Goal: Check status: Check status

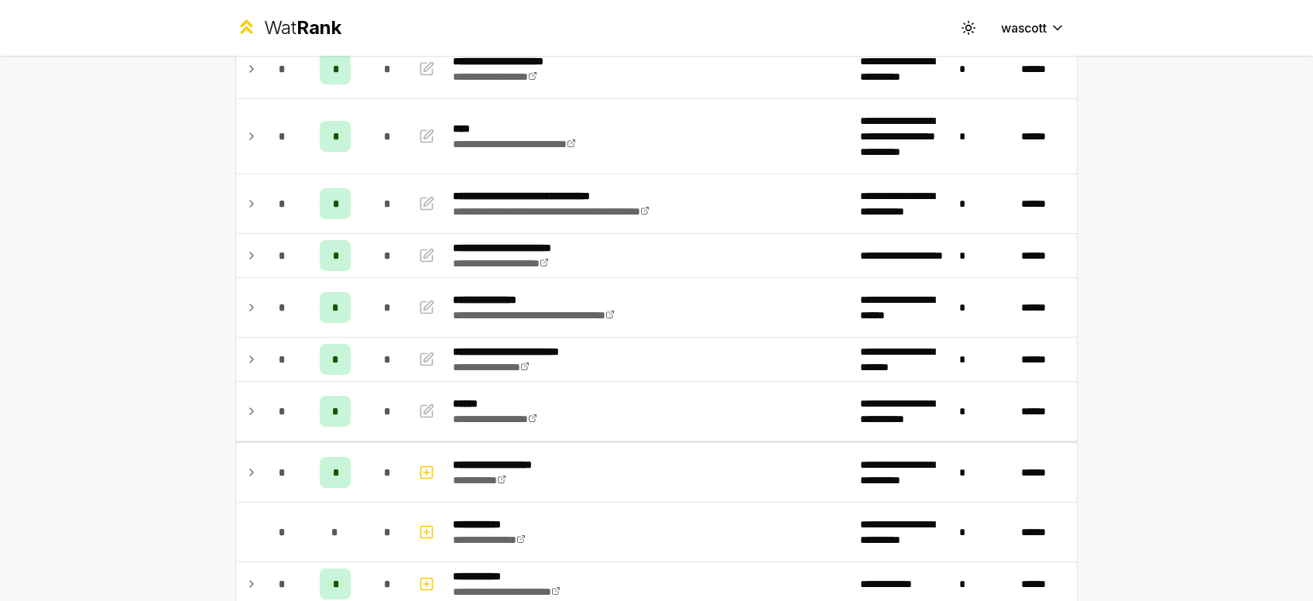
scroll to position [635, 0]
click at [570, 305] on div "**********" at bounding box center [560, 306] width 215 height 31
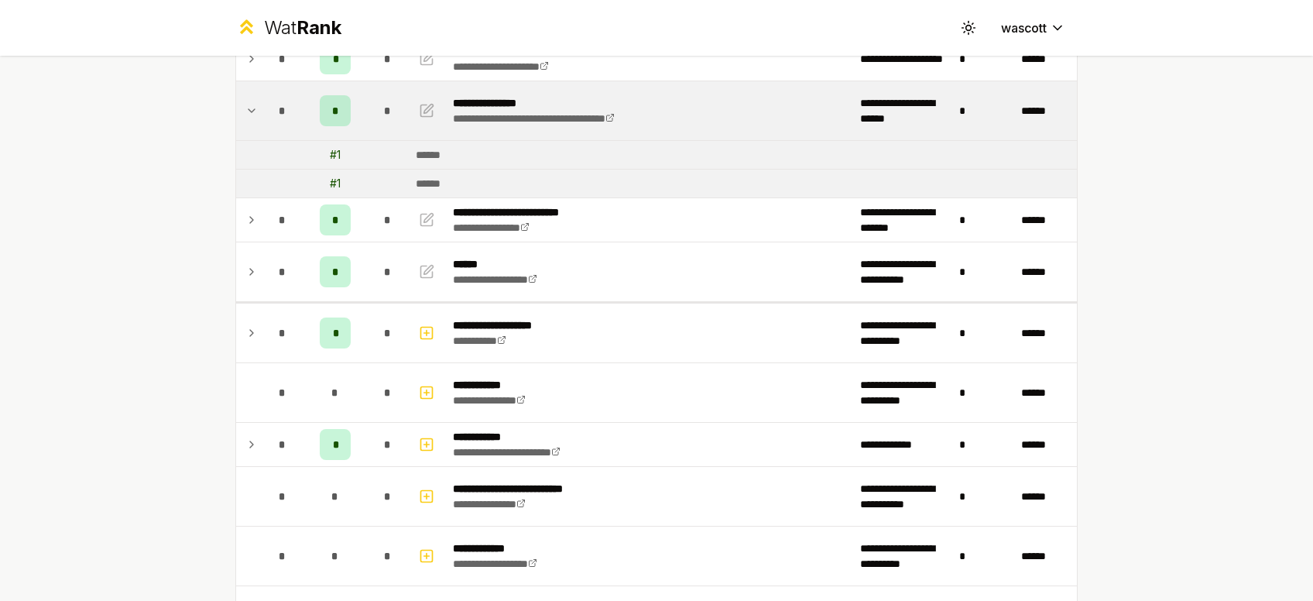
scroll to position [831, 0]
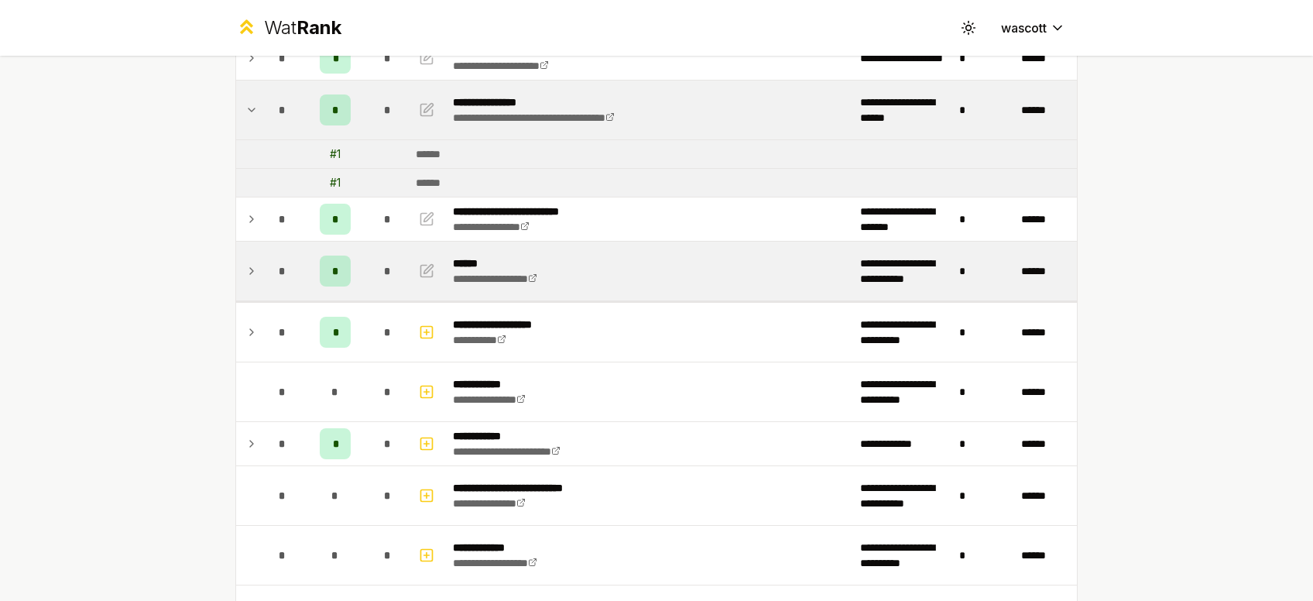
click at [636, 241] on td "**********" at bounding box center [650, 270] width 407 height 59
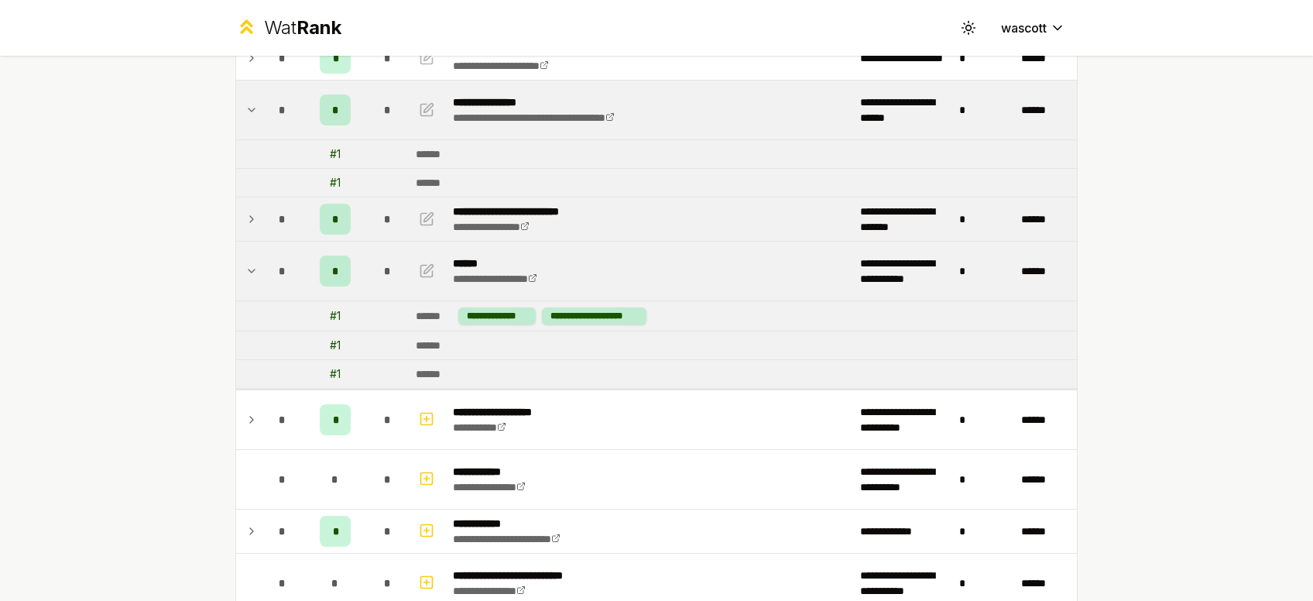
click at [666, 217] on td "**********" at bounding box center [650, 218] width 407 height 43
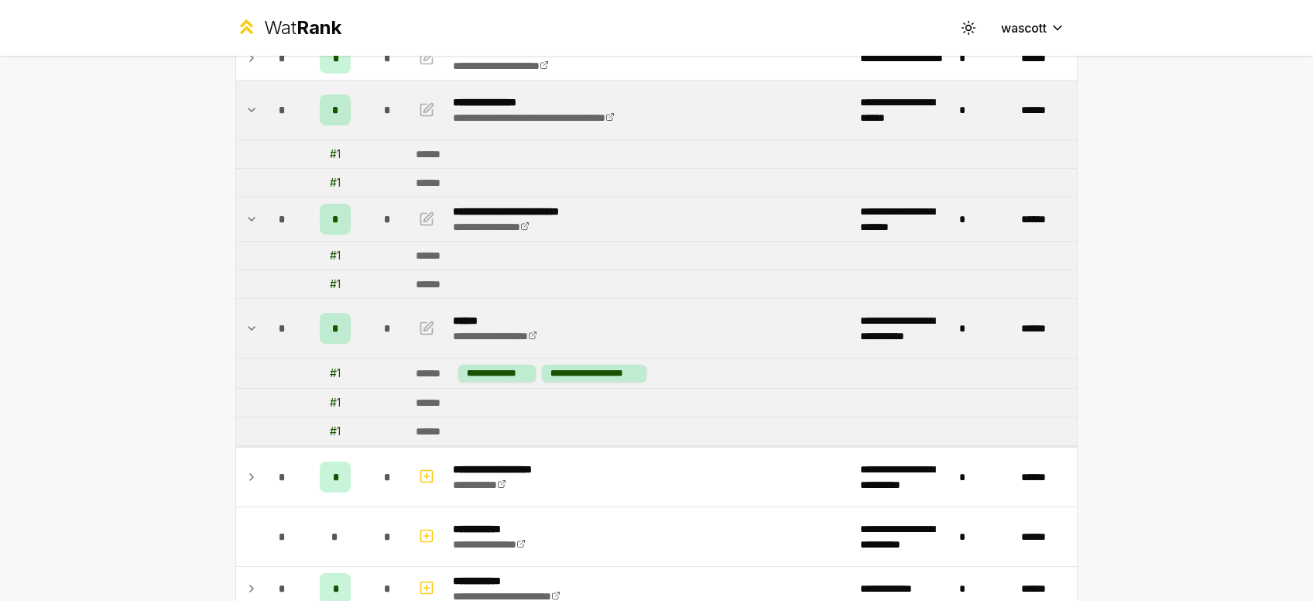
click at [666, 217] on td "**********" at bounding box center [650, 218] width 407 height 43
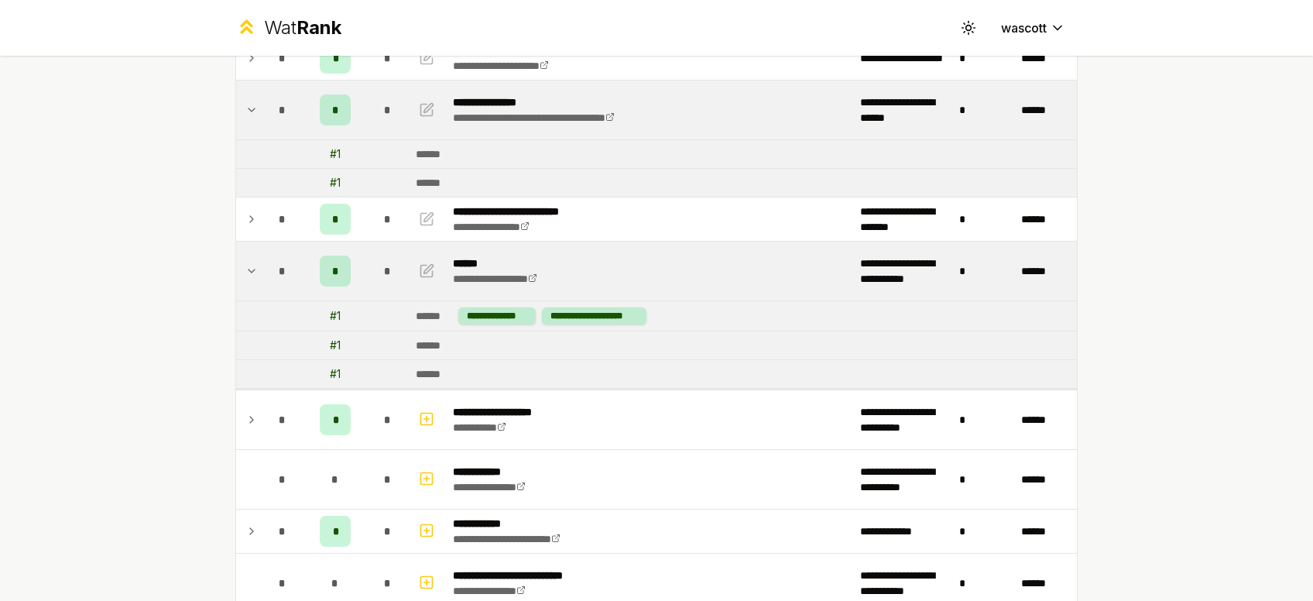
click at [670, 275] on td "**********" at bounding box center [650, 270] width 407 height 59
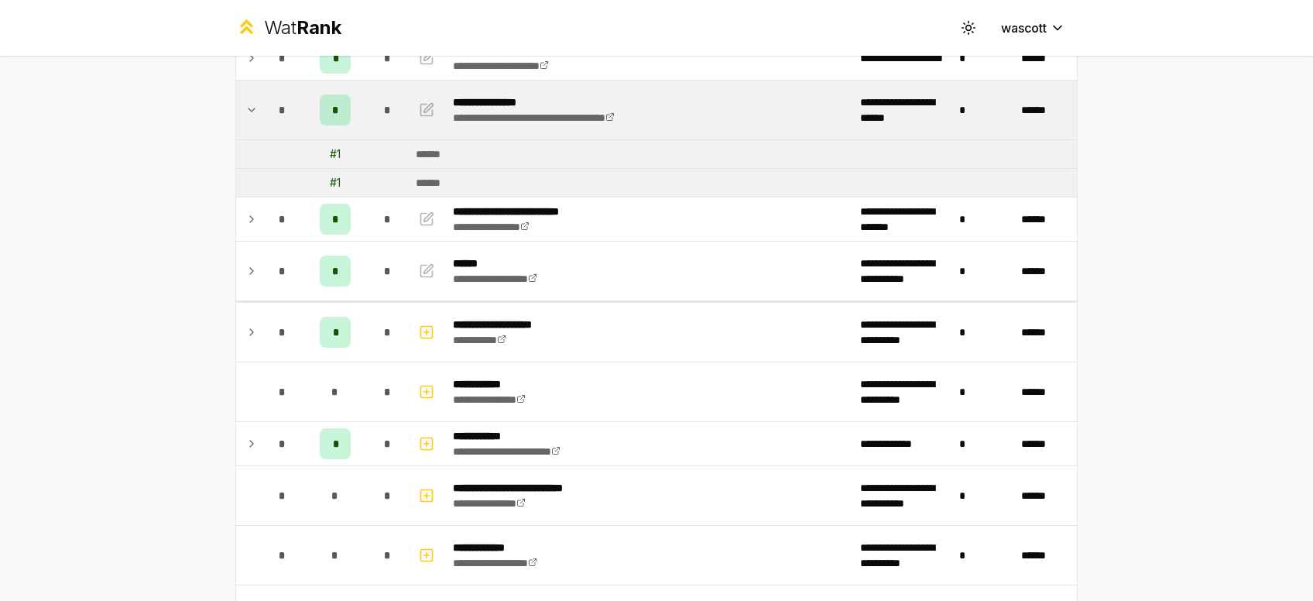
click at [79, 348] on div "**********" at bounding box center [656, 300] width 1313 height 601
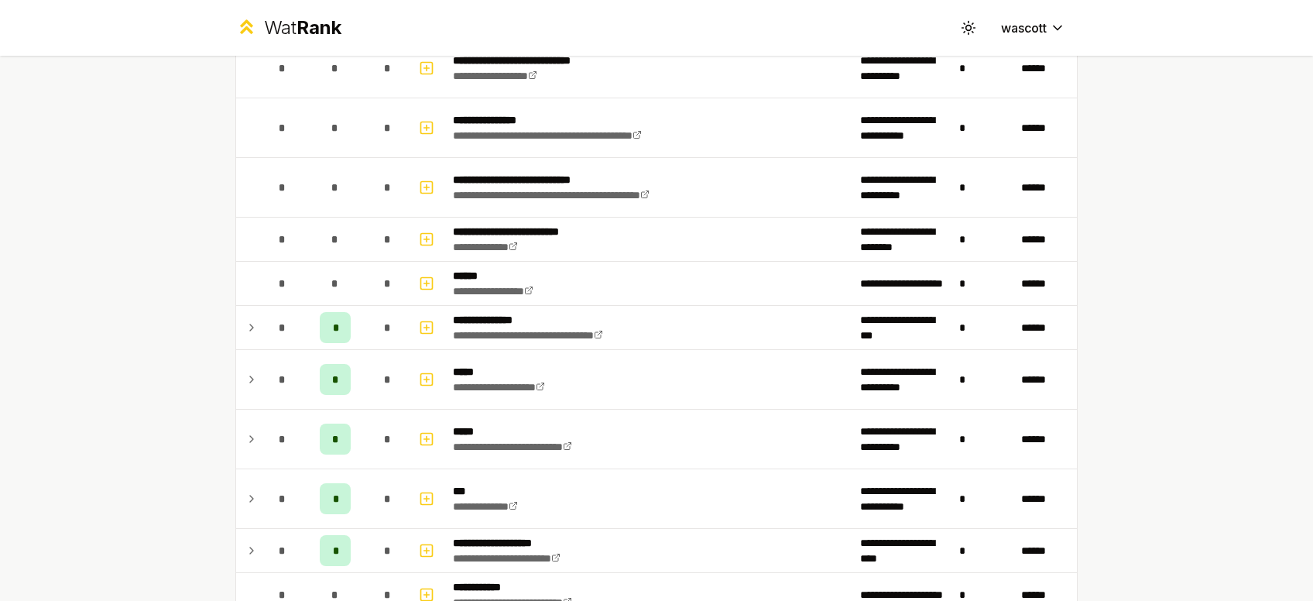
scroll to position [1559, 0]
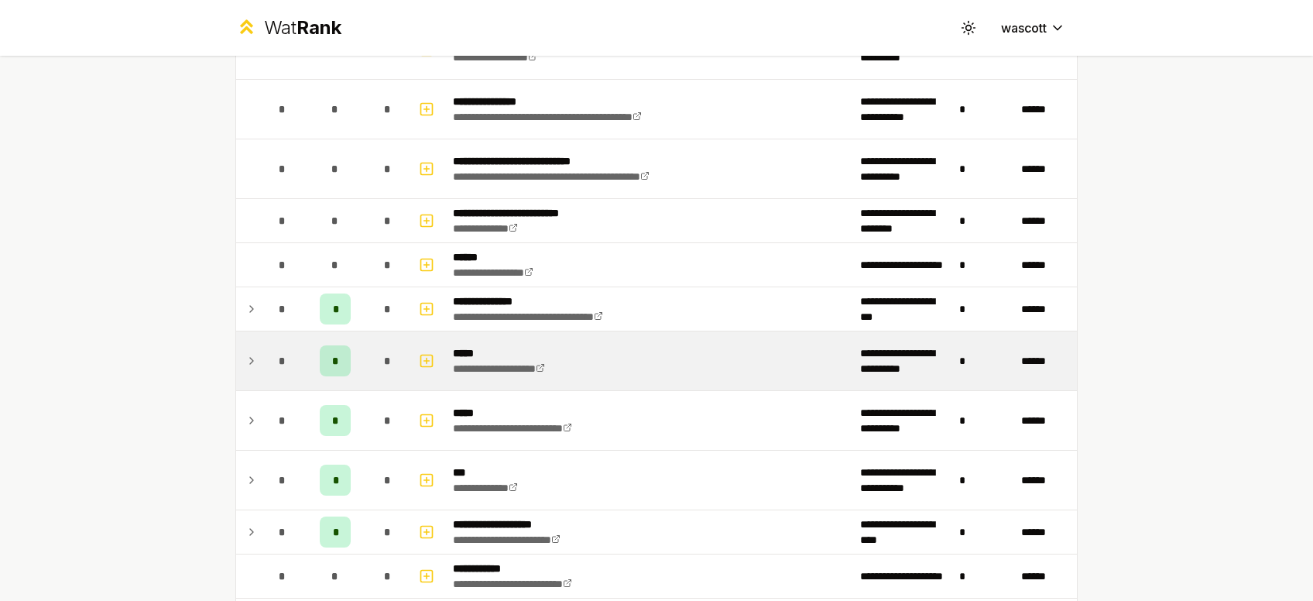
click at [241, 347] on td at bounding box center [248, 360] width 25 height 59
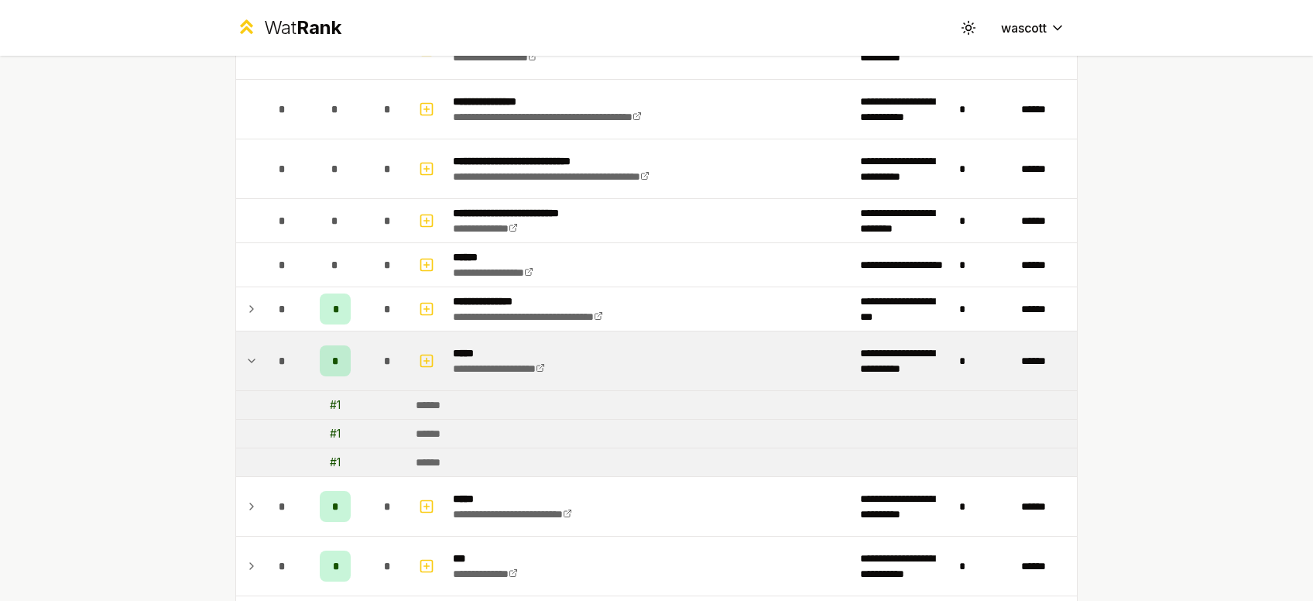
click at [241, 347] on td at bounding box center [248, 360] width 25 height 59
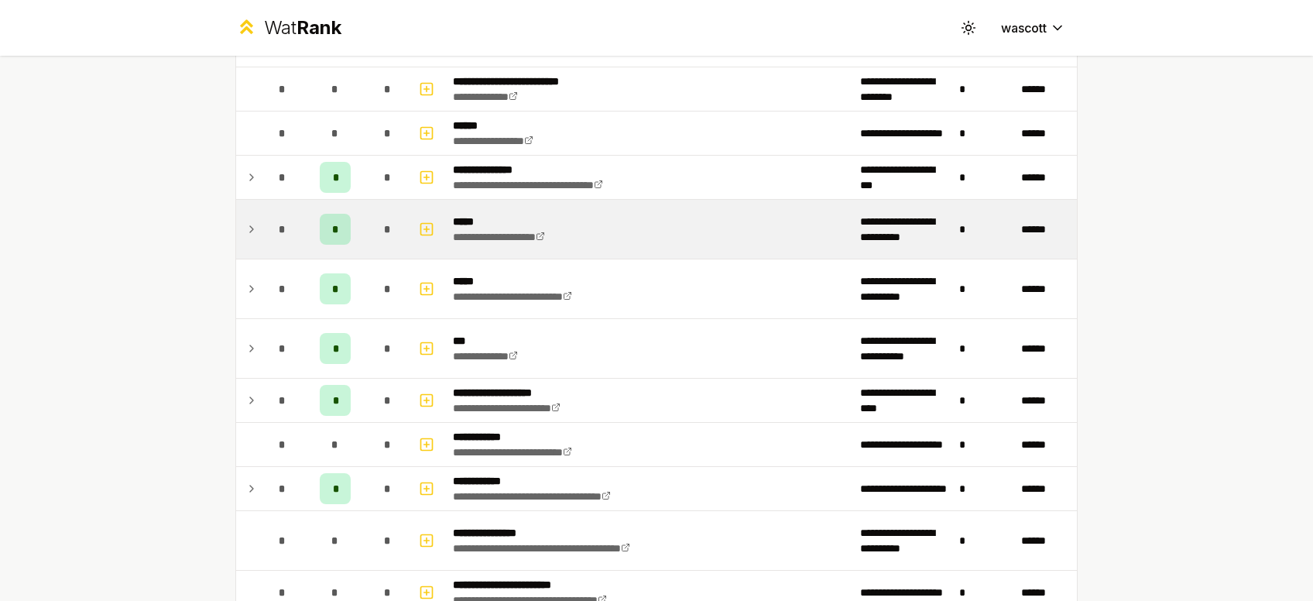
scroll to position [1696, 0]
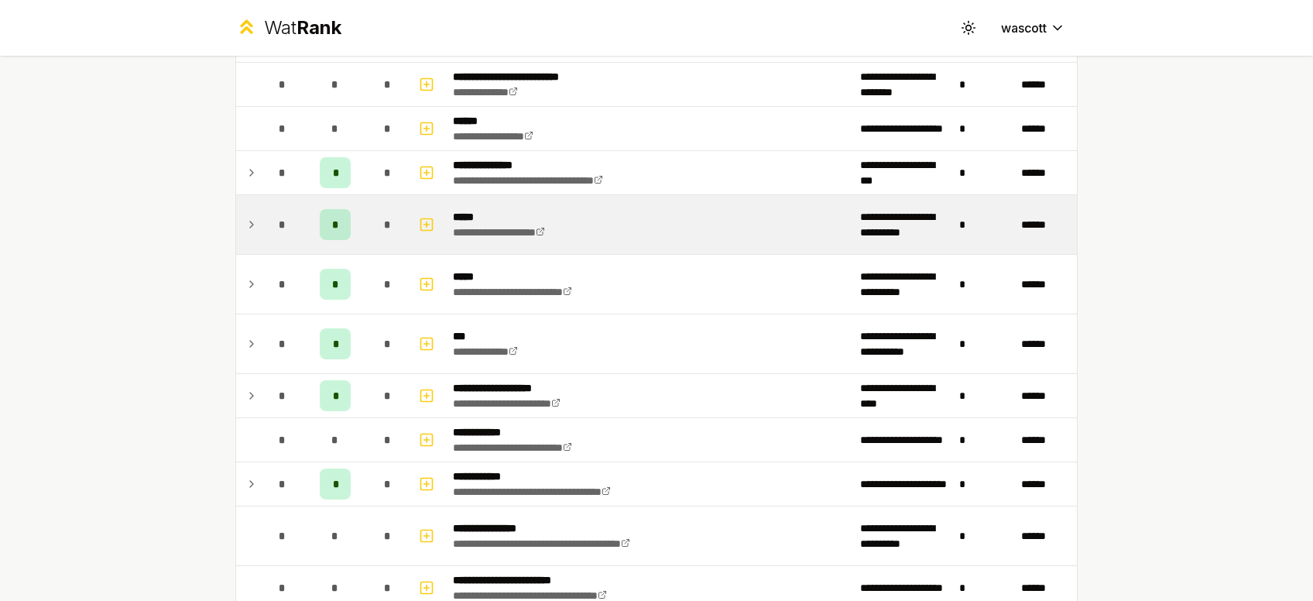
click at [241, 347] on td at bounding box center [248, 343] width 25 height 59
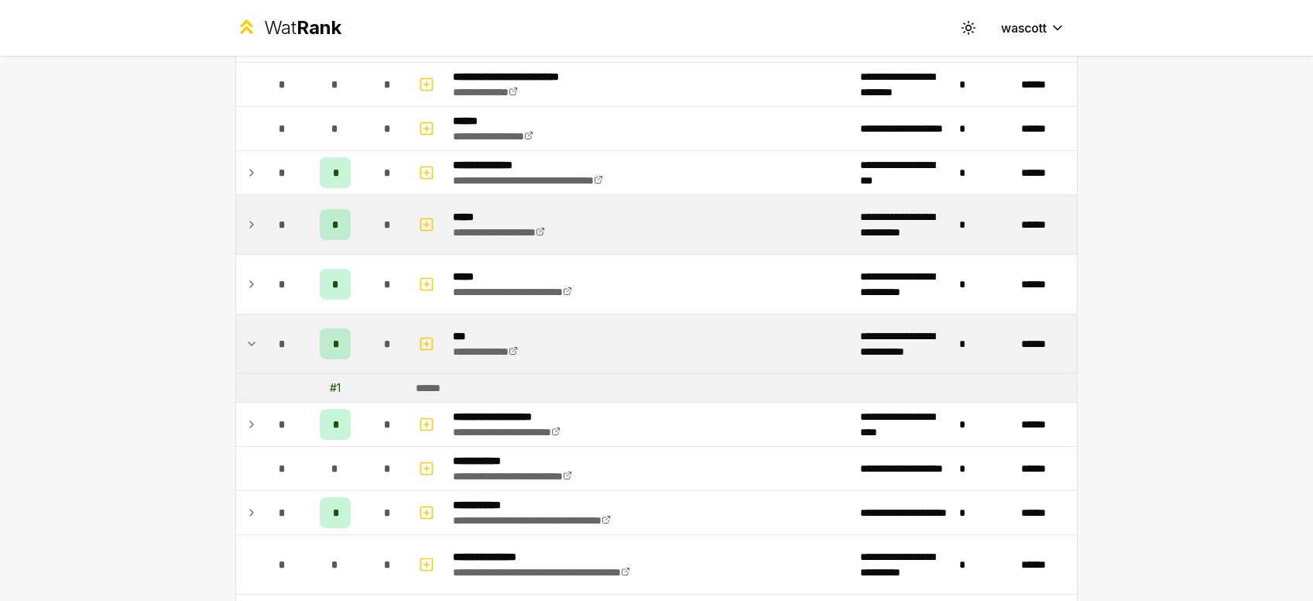
click at [241, 347] on td at bounding box center [248, 343] width 25 height 59
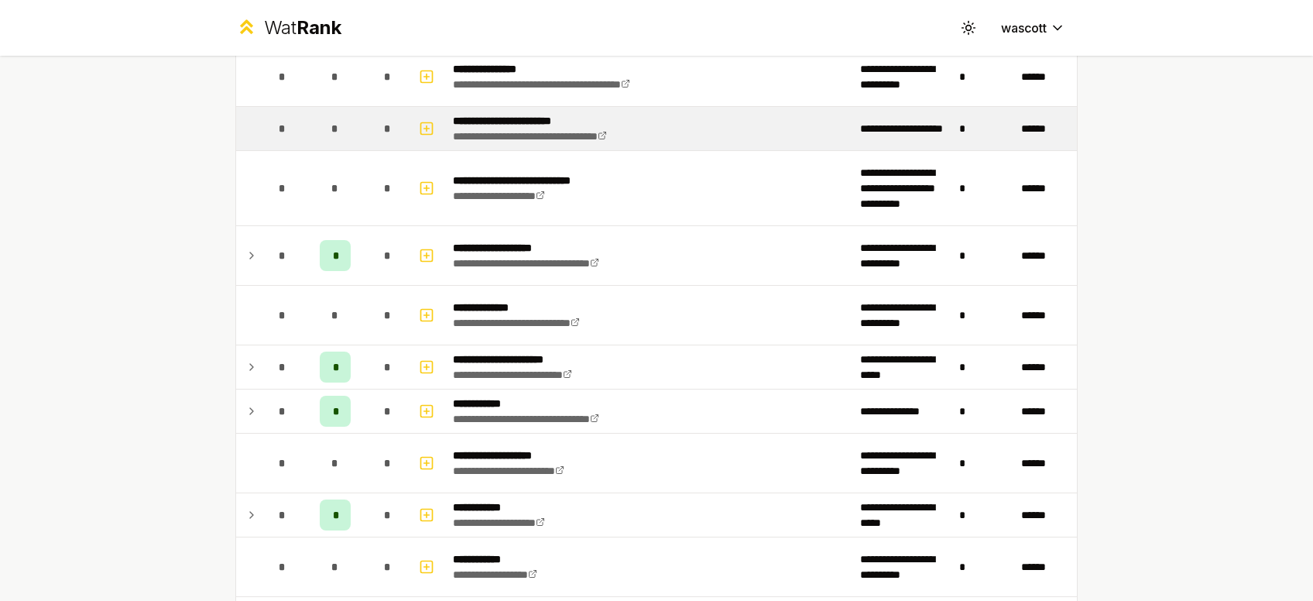
scroll to position [2155, 0]
click at [241, 344] on td at bounding box center [248, 365] width 25 height 43
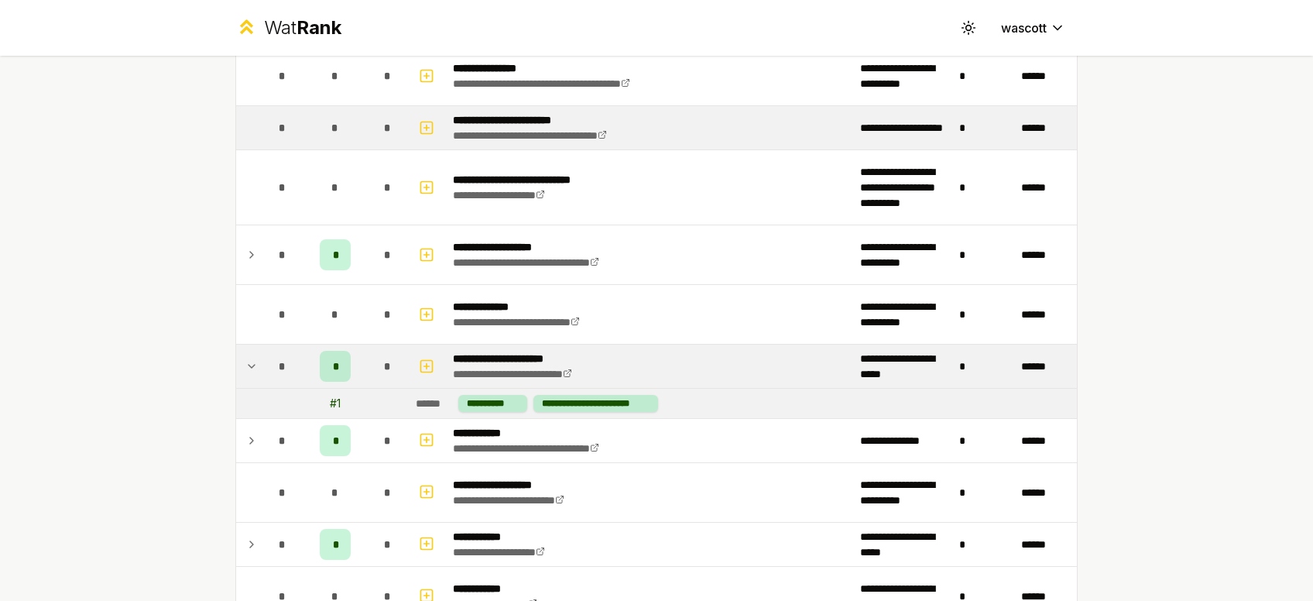
click at [241, 344] on td at bounding box center [248, 365] width 25 height 43
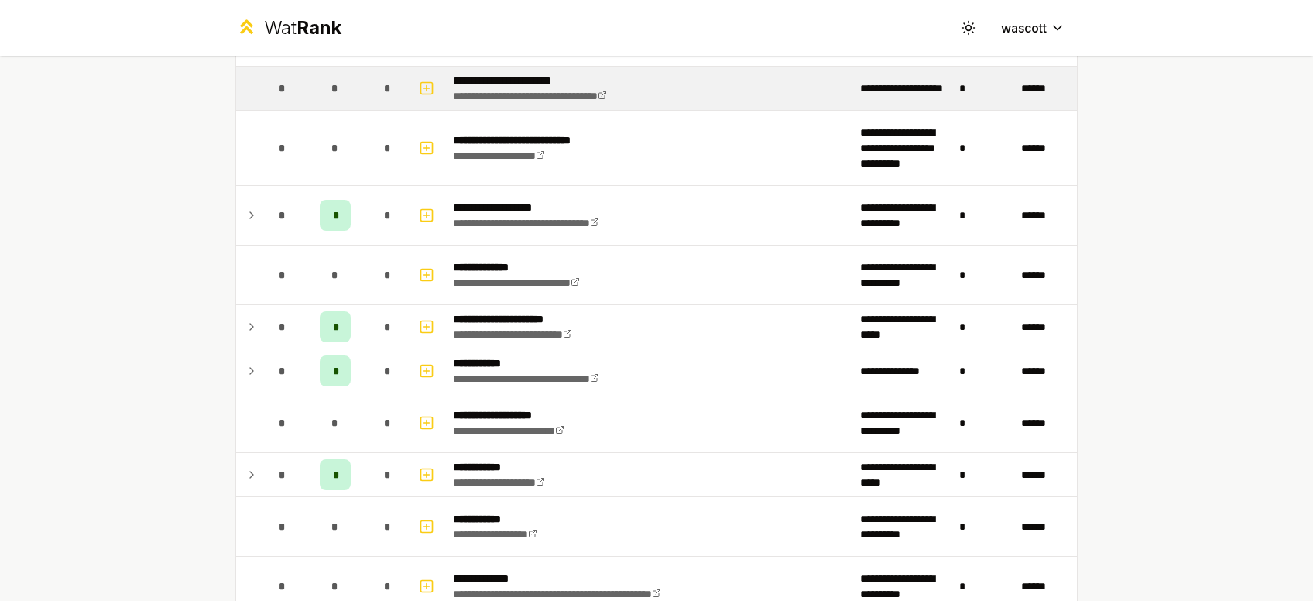
scroll to position [2196, 0]
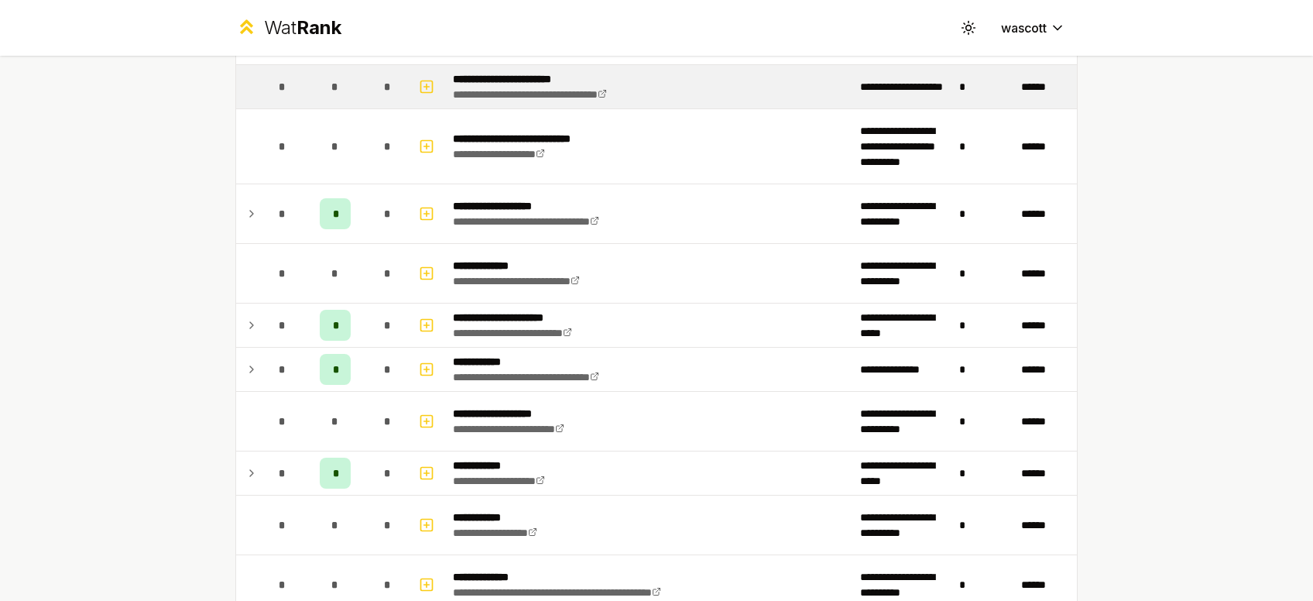
click at [241, 347] on td at bounding box center [248, 368] width 25 height 43
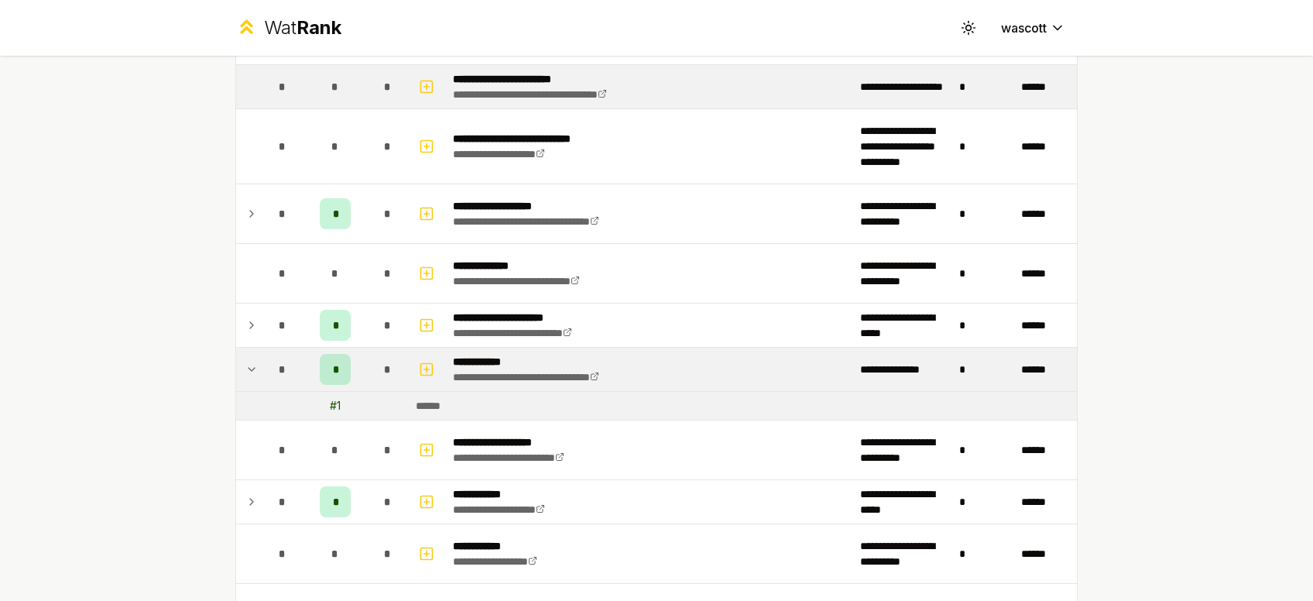
click at [241, 347] on td at bounding box center [248, 368] width 25 height 43
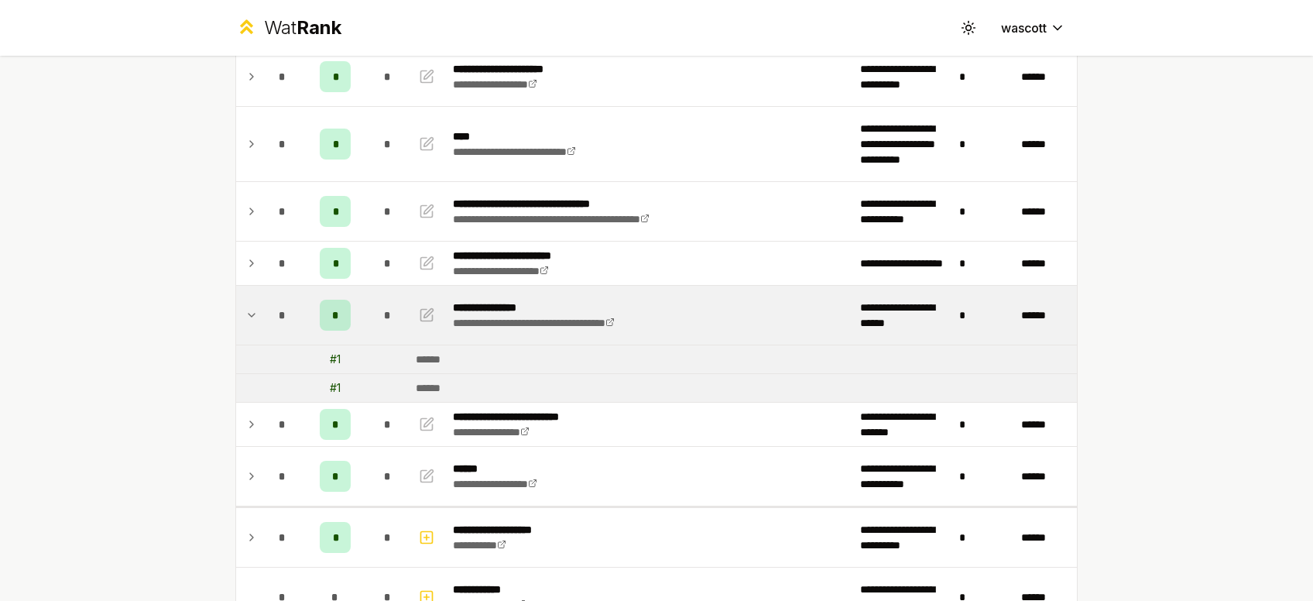
scroll to position [560, 0]
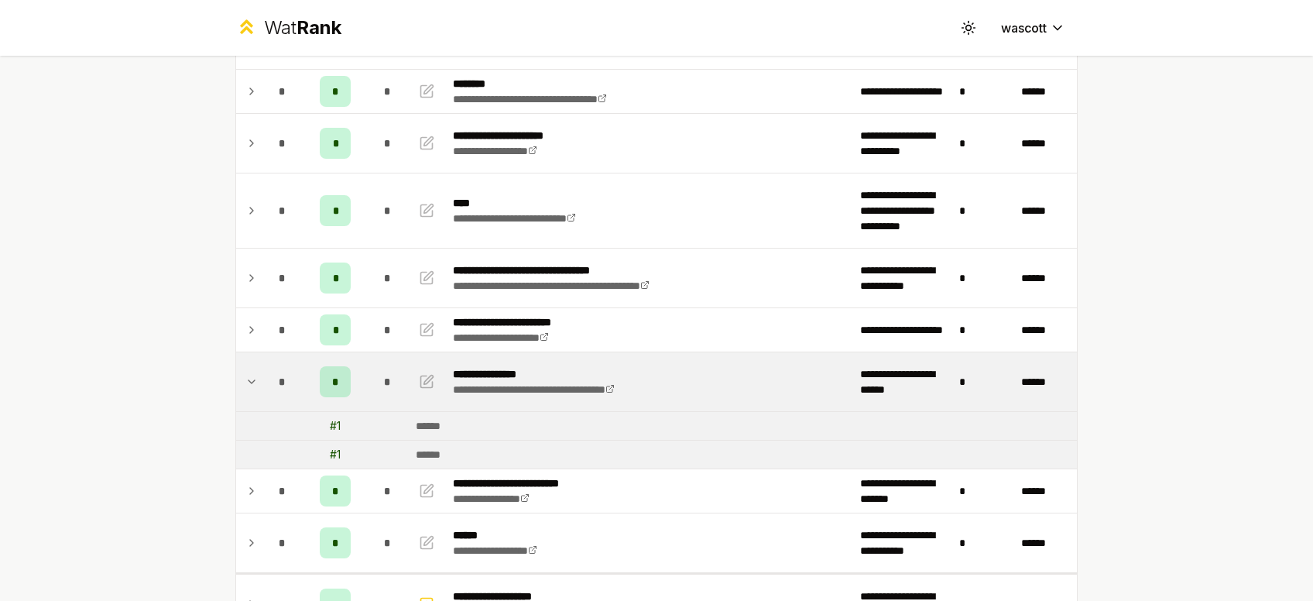
click at [250, 367] on td at bounding box center [248, 381] width 25 height 59
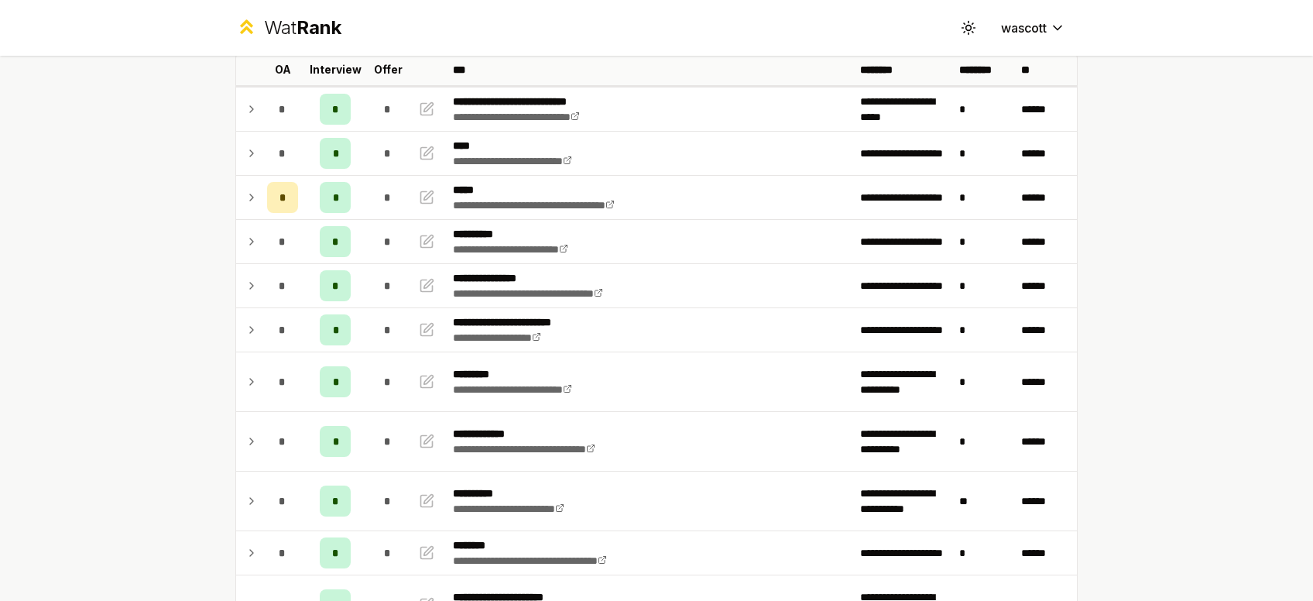
scroll to position [0, 0]
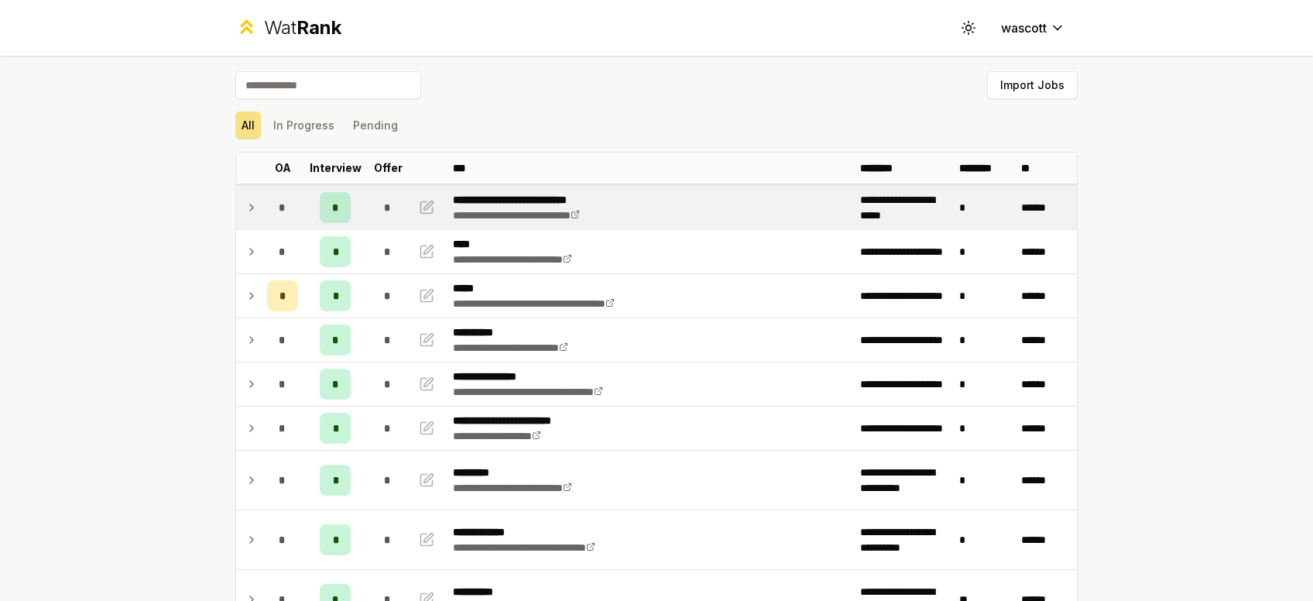
click at [272, 224] on td "*" at bounding box center [282, 207] width 43 height 43
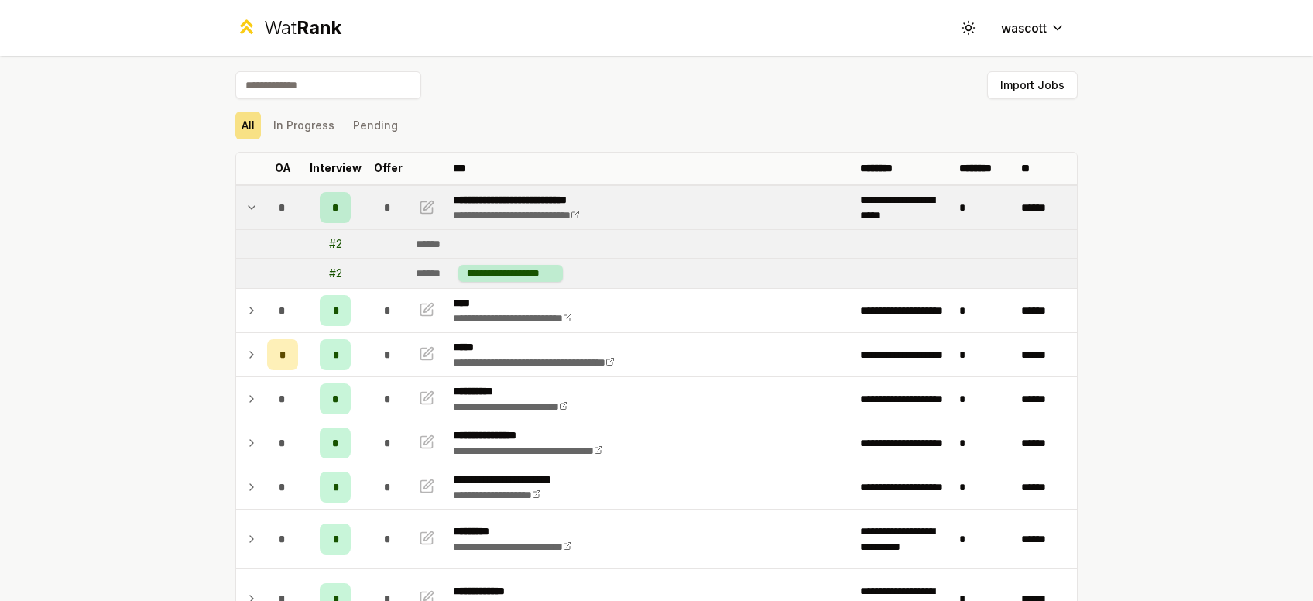
click at [272, 224] on td "*" at bounding box center [282, 207] width 43 height 43
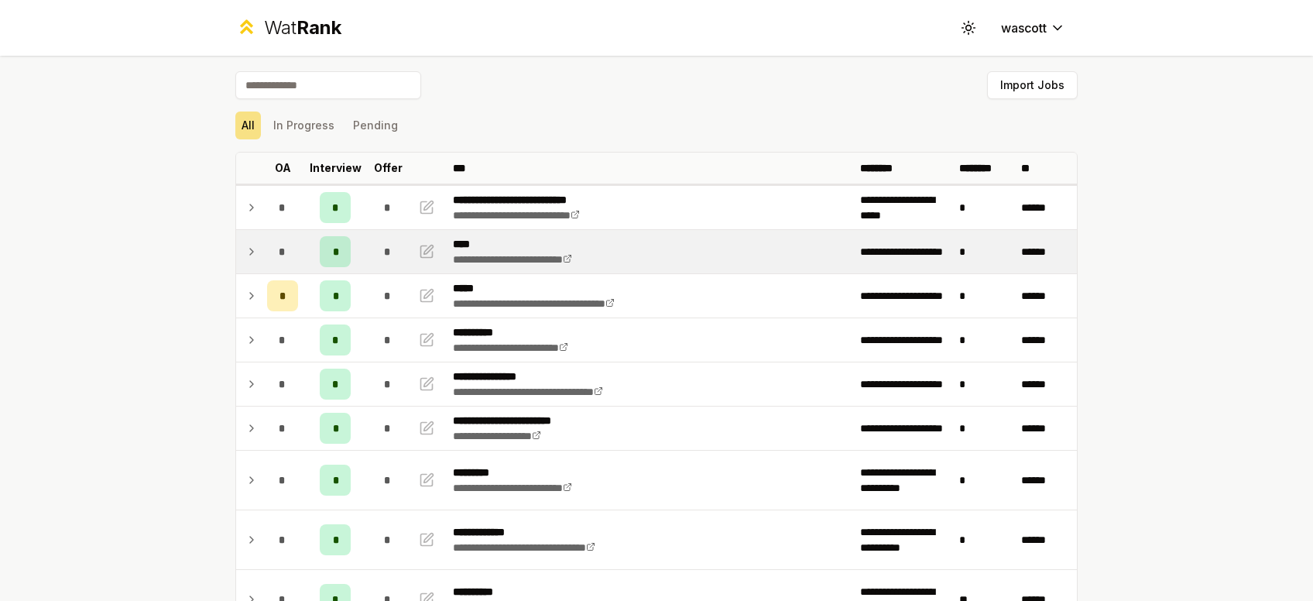
click at [263, 261] on td "*" at bounding box center [282, 251] width 43 height 43
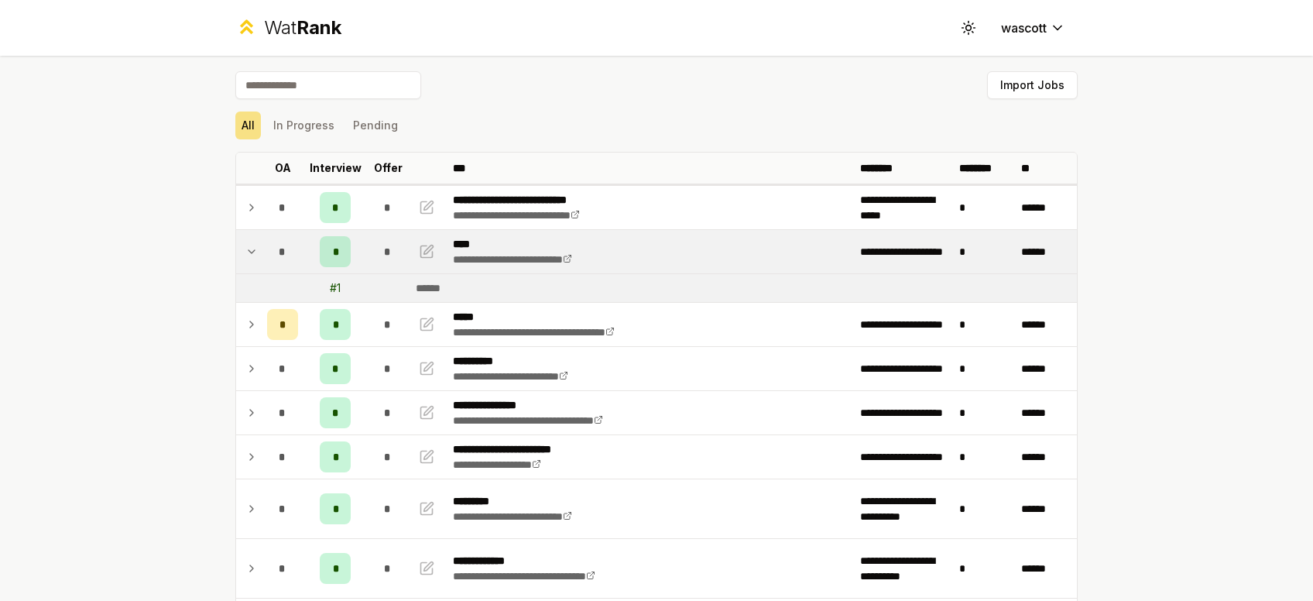
click at [263, 261] on td "*" at bounding box center [282, 251] width 43 height 43
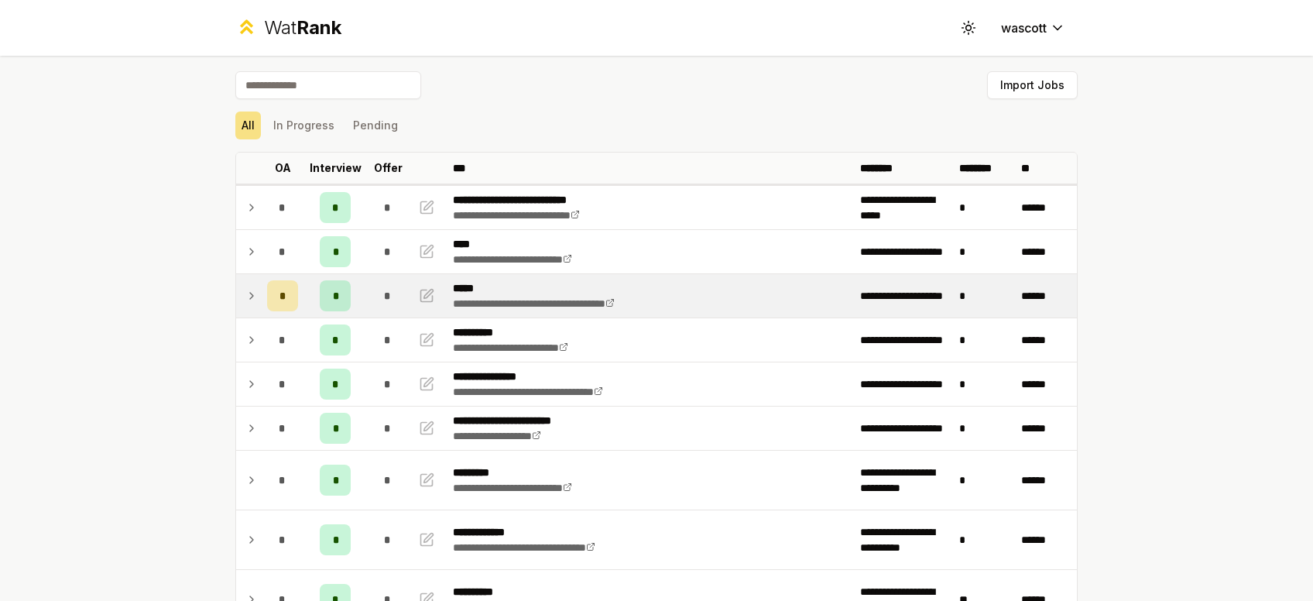
click at [249, 294] on icon at bounding box center [251, 295] width 12 height 19
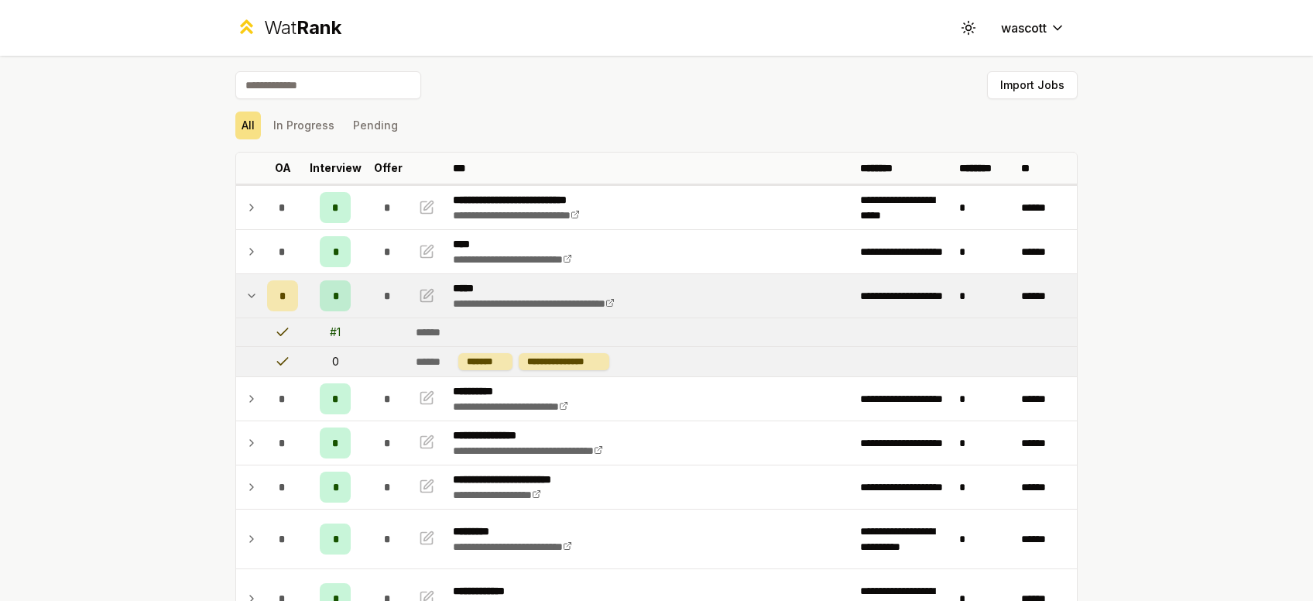
click at [249, 294] on icon at bounding box center [251, 295] width 6 height 3
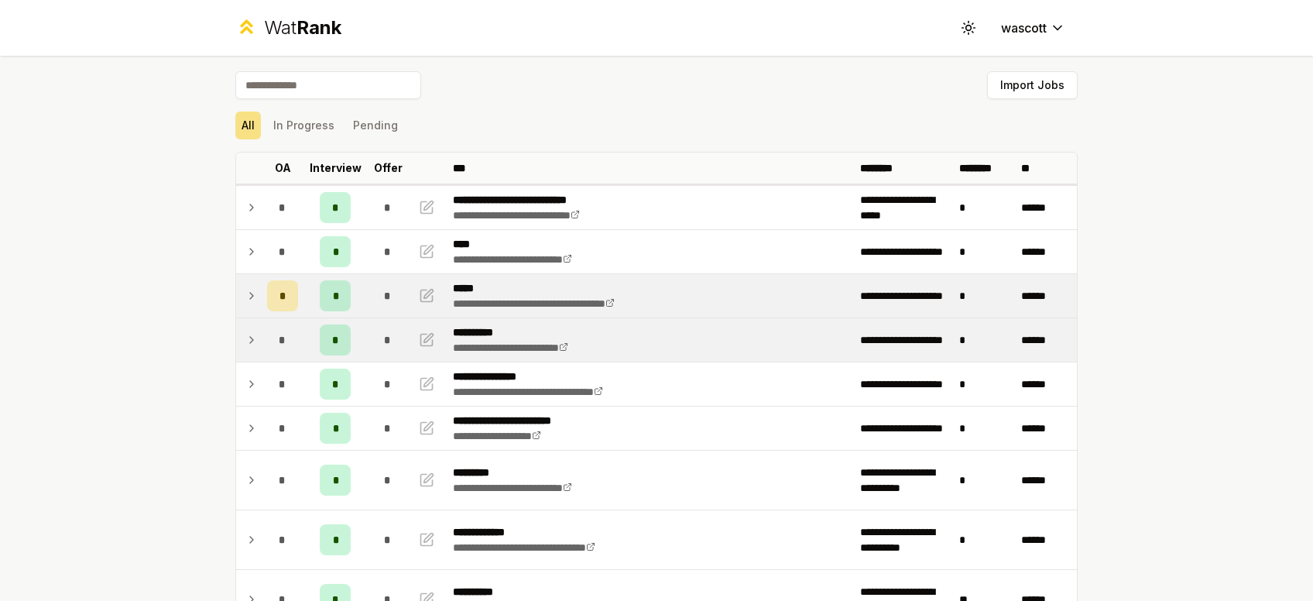
click at [243, 337] on td at bounding box center [248, 339] width 25 height 43
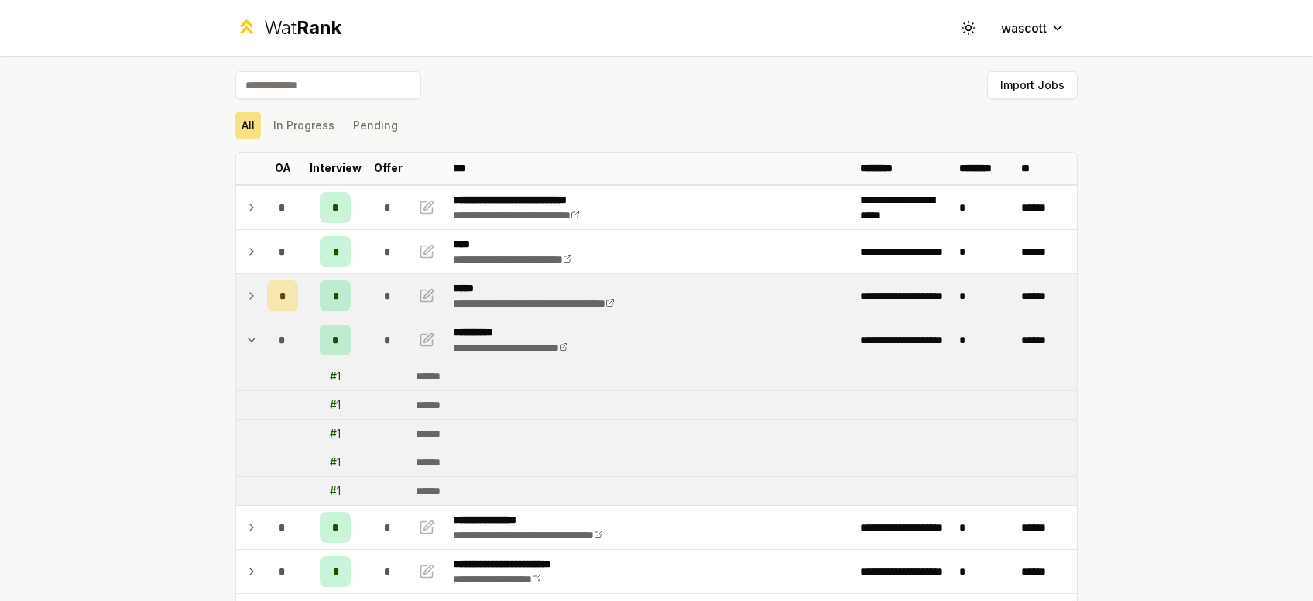
click at [243, 337] on td at bounding box center [248, 339] width 25 height 43
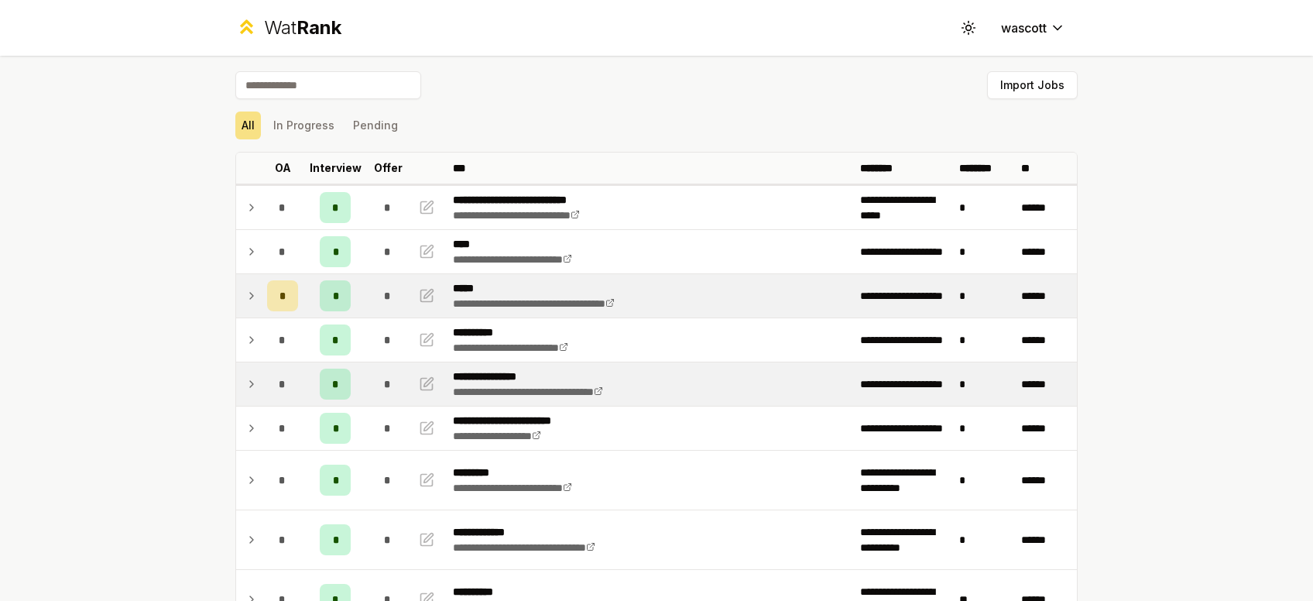
click at [247, 368] on td at bounding box center [248, 383] width 25 height 43
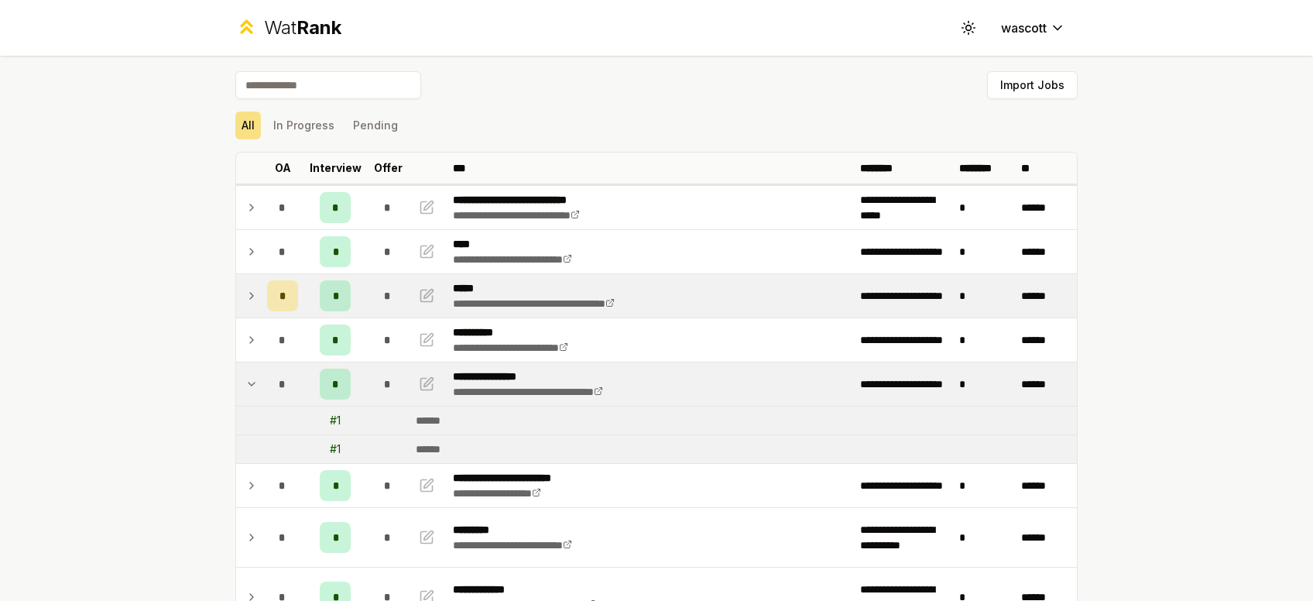
click at [247, 368] on td at bounding box center [248, 383] width 25 height 43
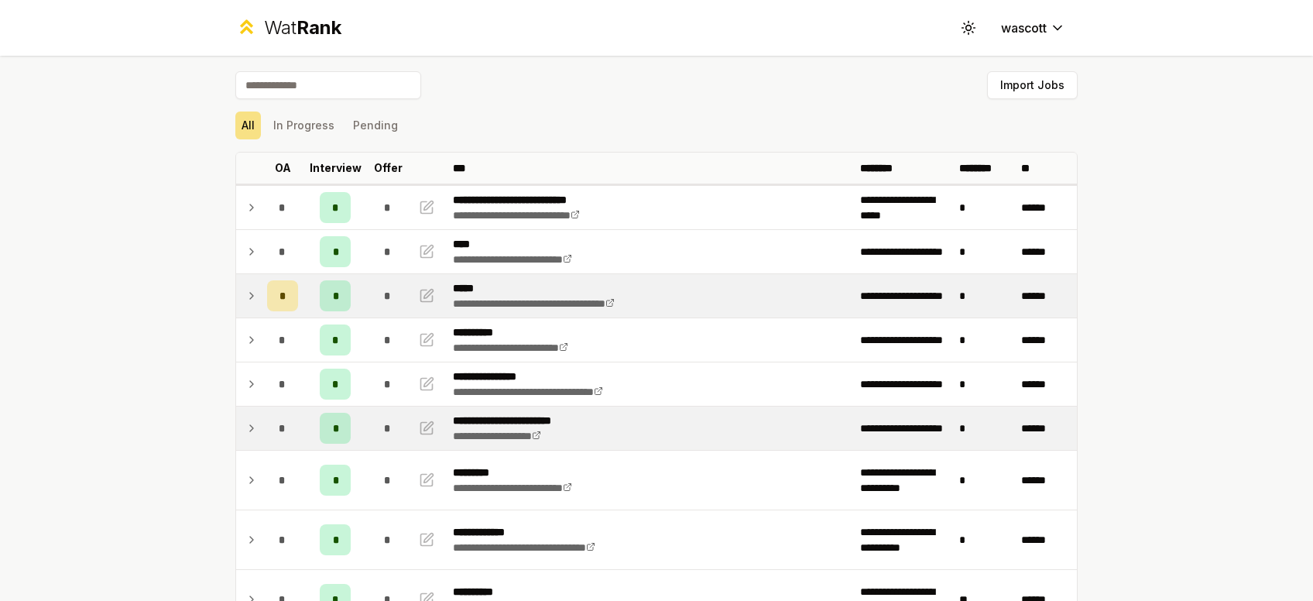
drag, startPoint x: 233, startPoint y: 420, endPoint x: 250, endPoint y: 424, distance: 17.5
click at [250, 425] on icon at bounding box center [251, 428] width 3 height 6
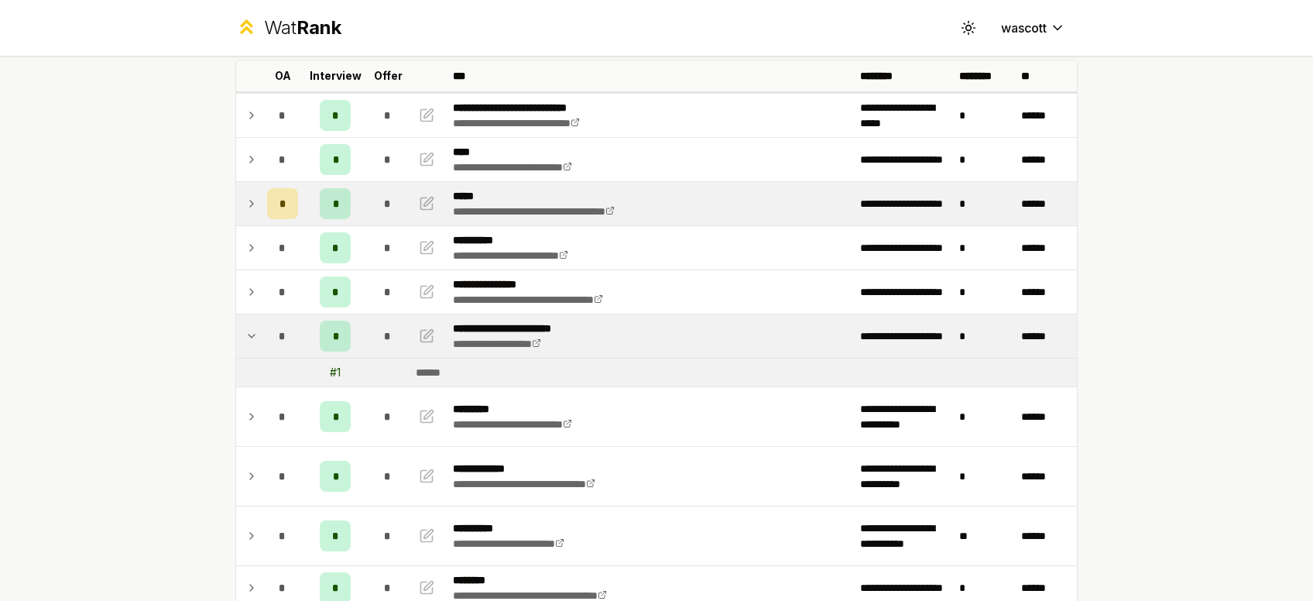
scroll to position [93, 0]
click at [250, 424] on td at bounding box center [248, 415] width 25 height 59
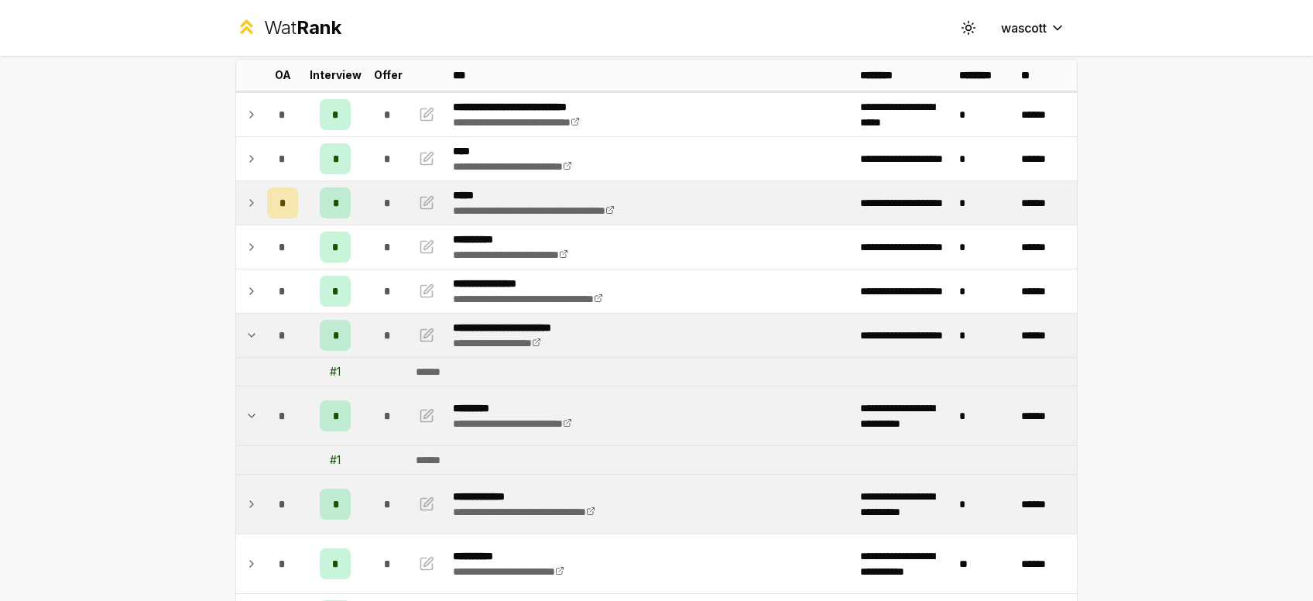
click at [252, 495] on icon at bounding box center [251, 504] width 12 height 19
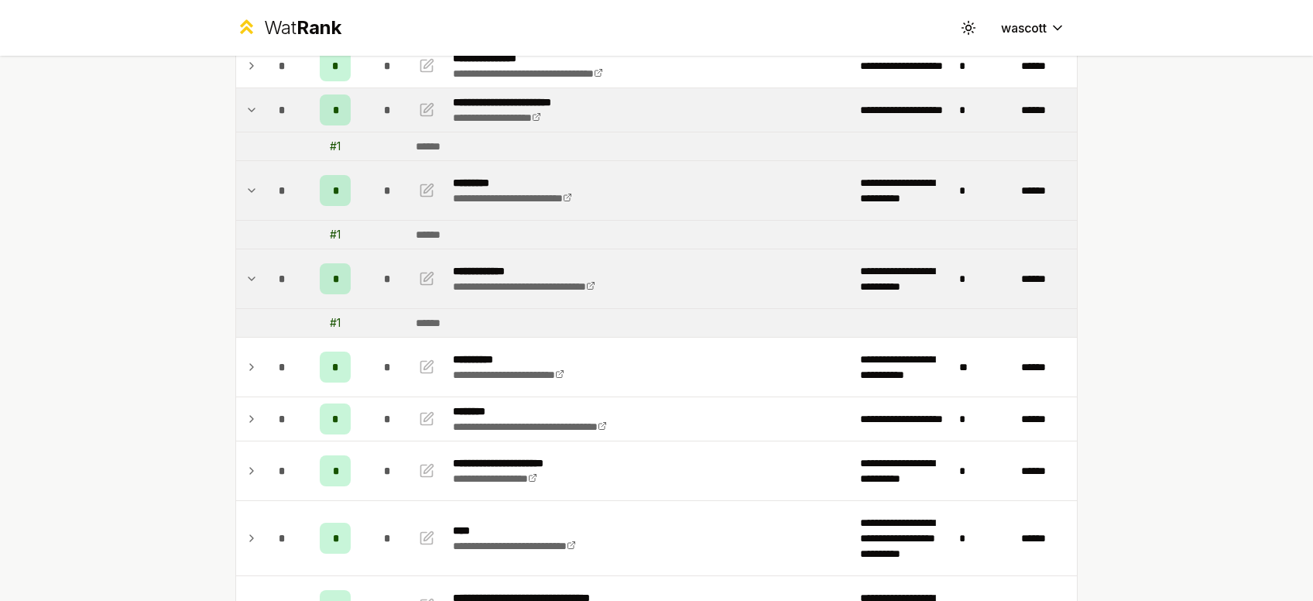
scroll to position [328, 0]
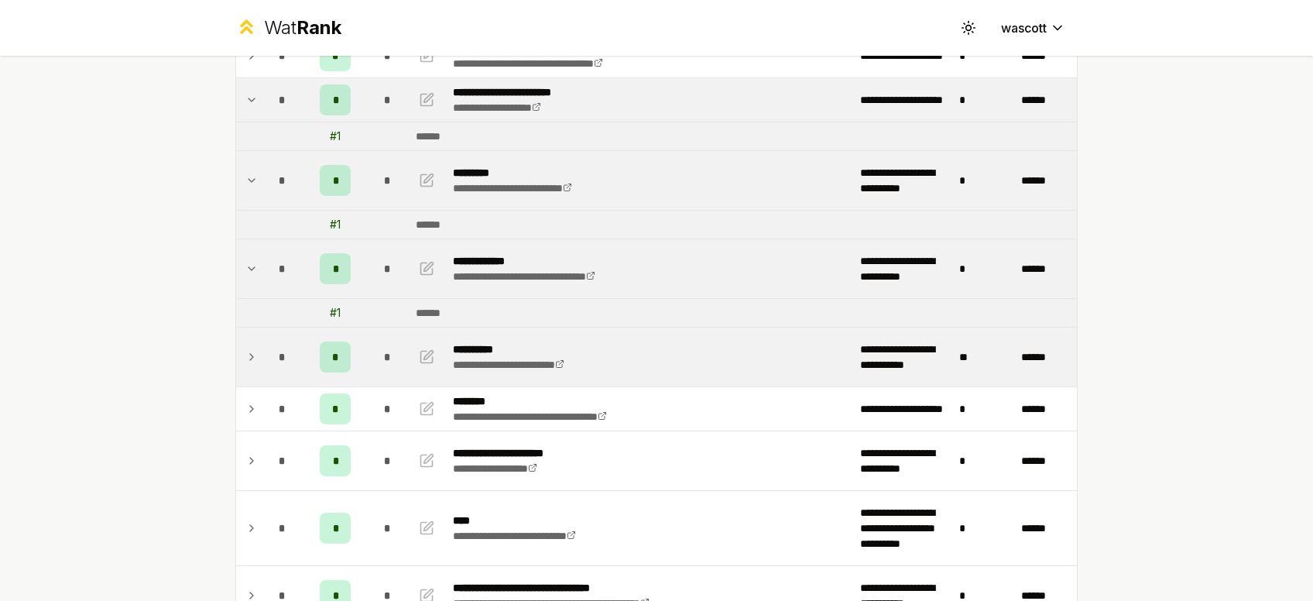
click at [259, 353] on td at bounding box center [248, 356] width 25 height 59
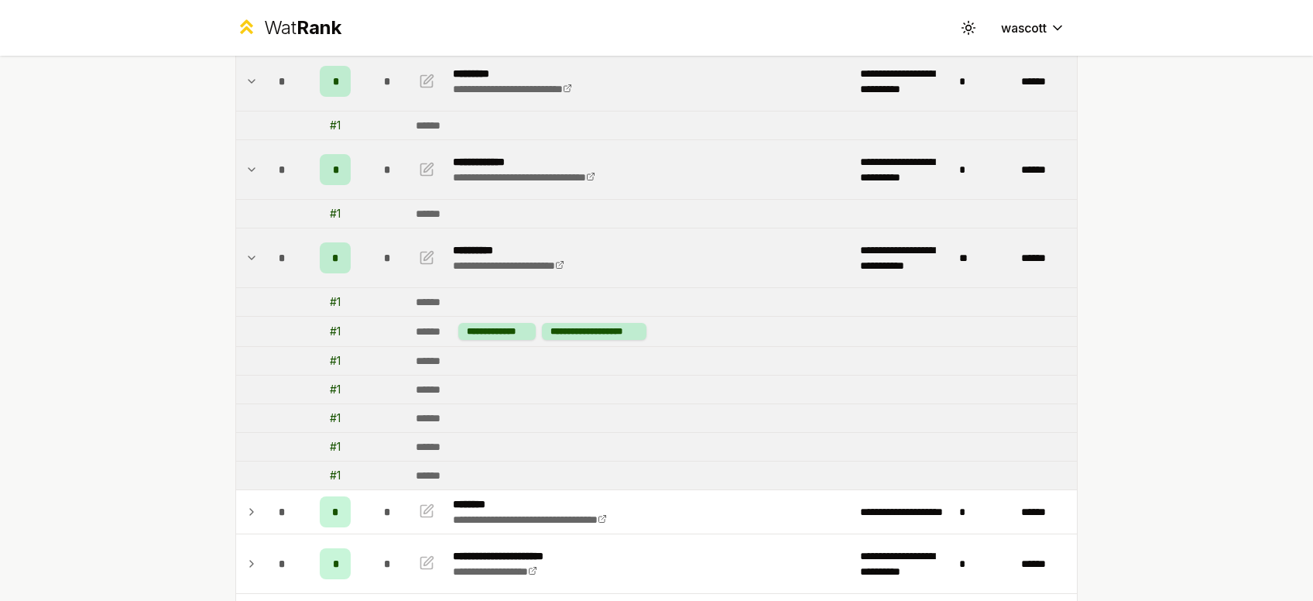
scroll to position [430, 0]
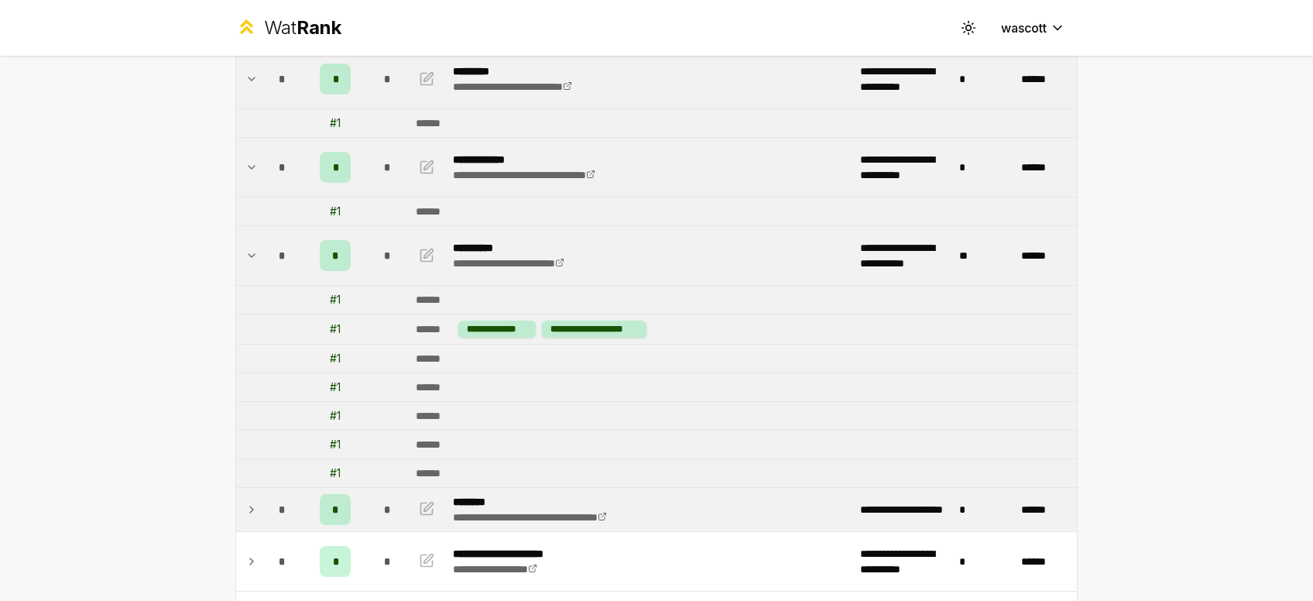
click at [261, 505] on td "*" at bounding box center [282, 509] width 43 height 43
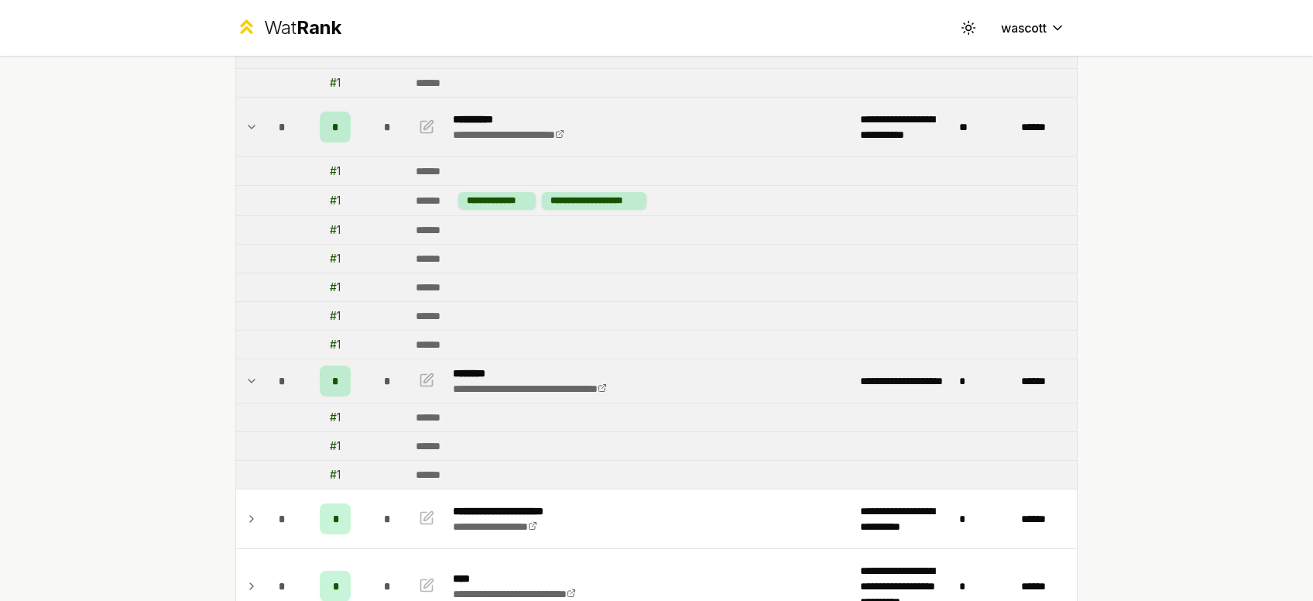
click at [261, 506] on td "*" at bounding box center [282, 518] width 43 height 59
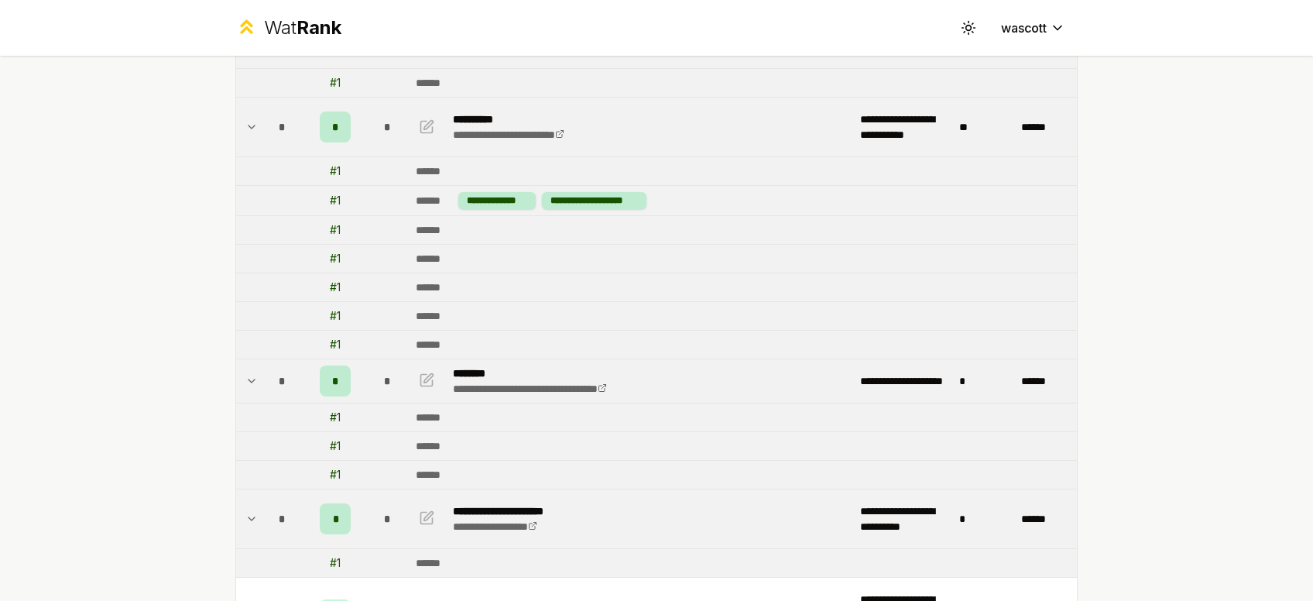
scroll to position [658, 0]
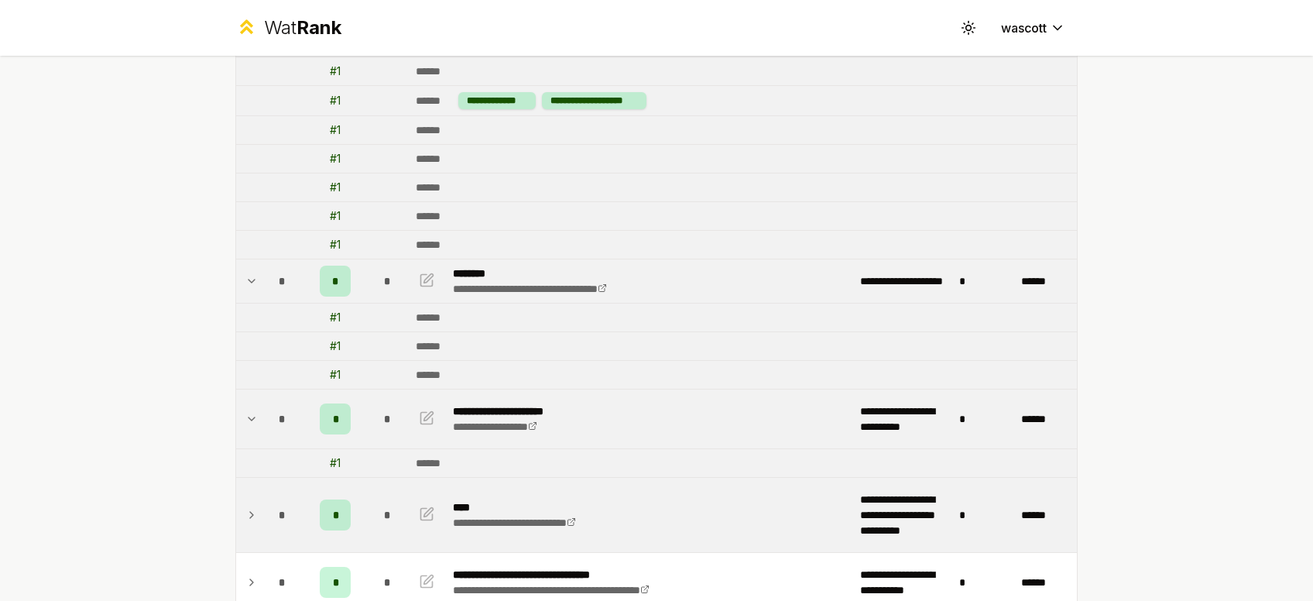
click at [260, 505] on td at bounding box center [248, 515] width 25 height 74
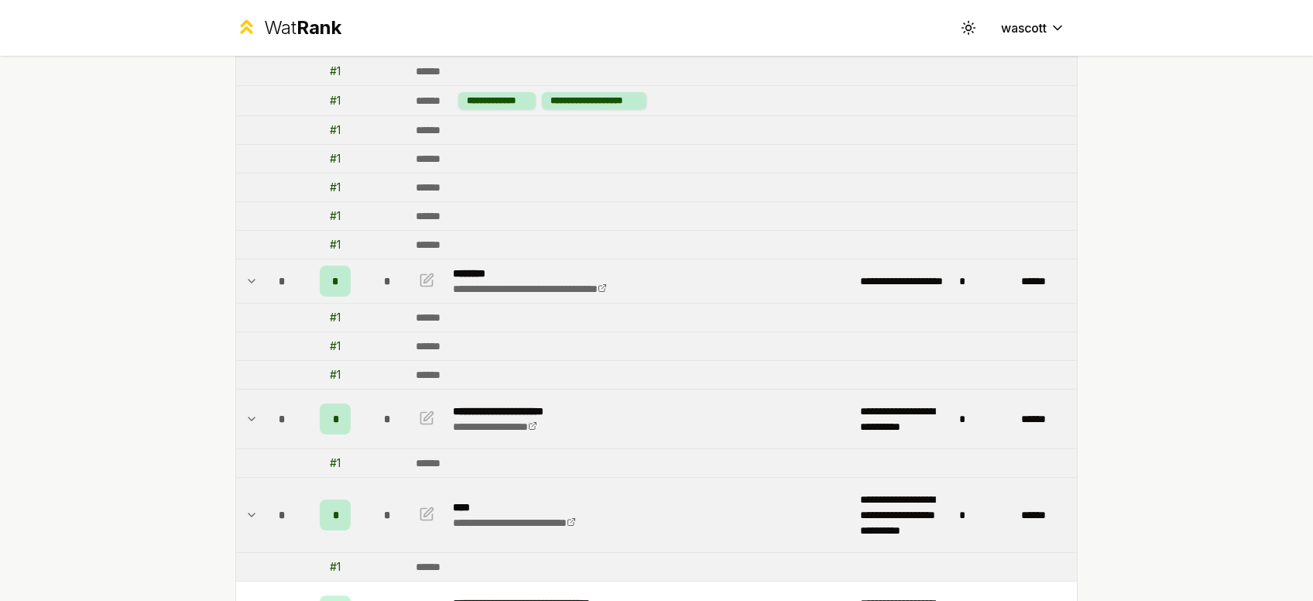
scroll to position [791, 0]
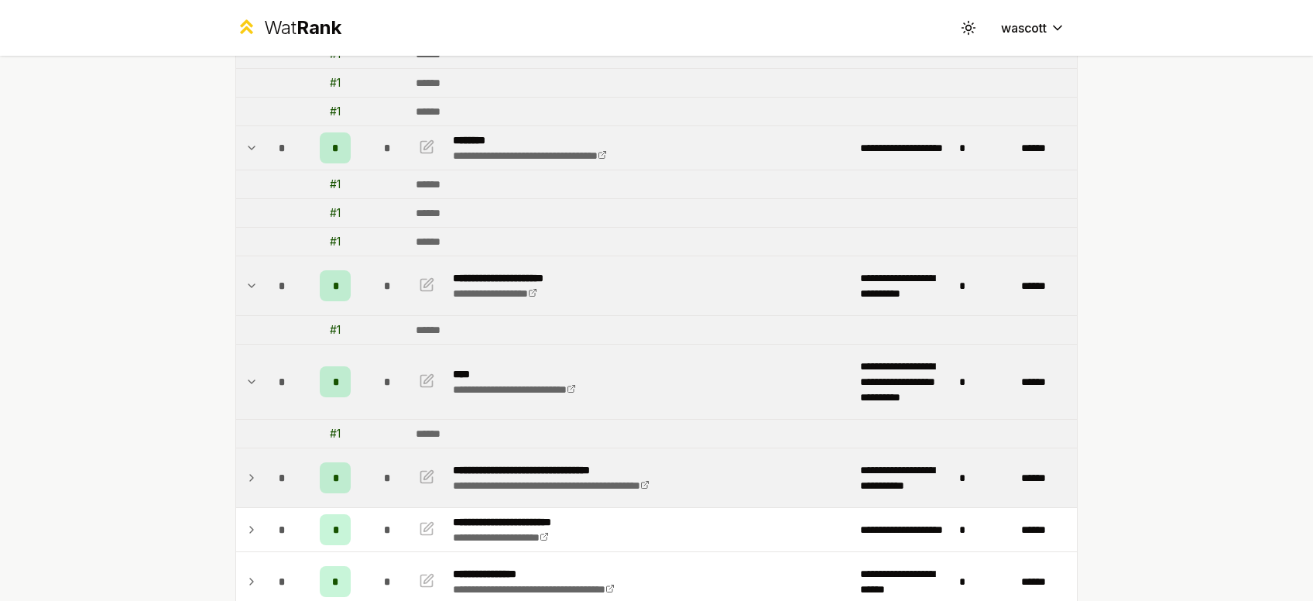
click at [272, 480] on div "*" at bounding box center [282, 477] width 31 height 31
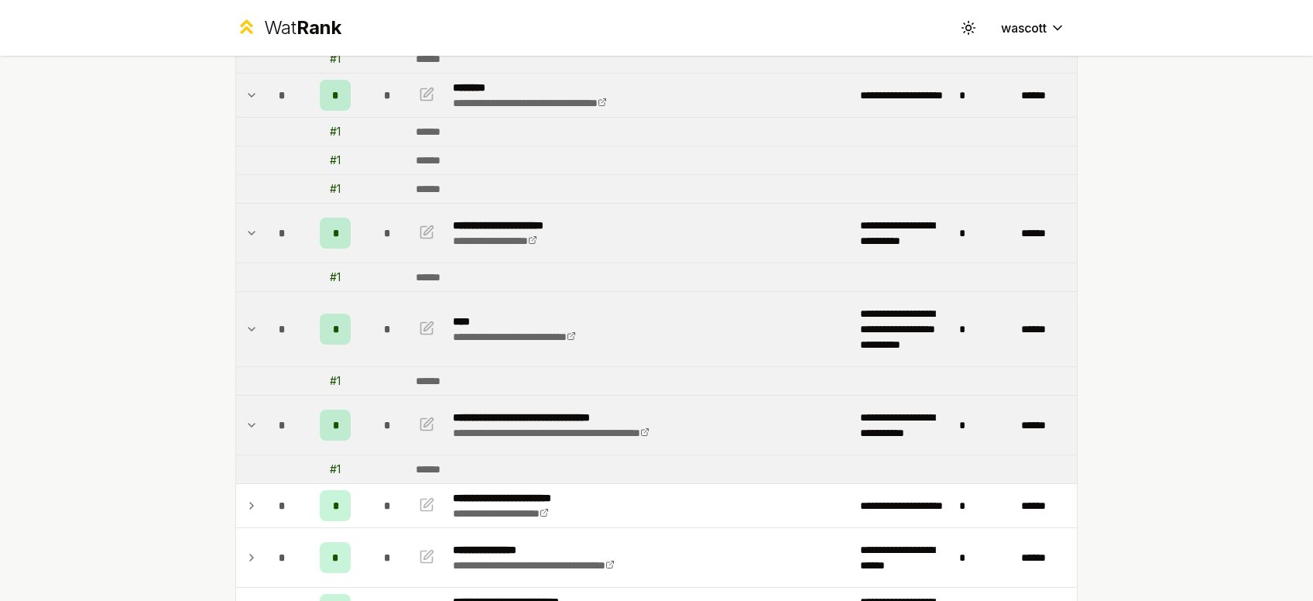
scroll to position [845, 0]
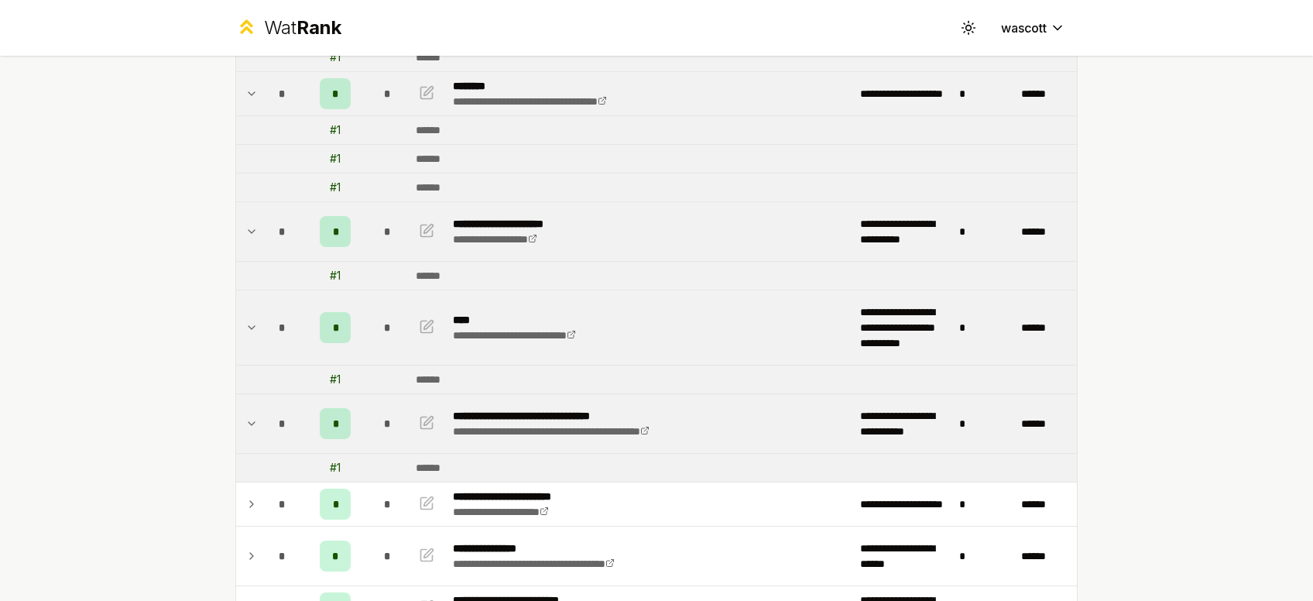
click at [272, 482] on td "*" at bounding box center [282, 503] width 43 height 43
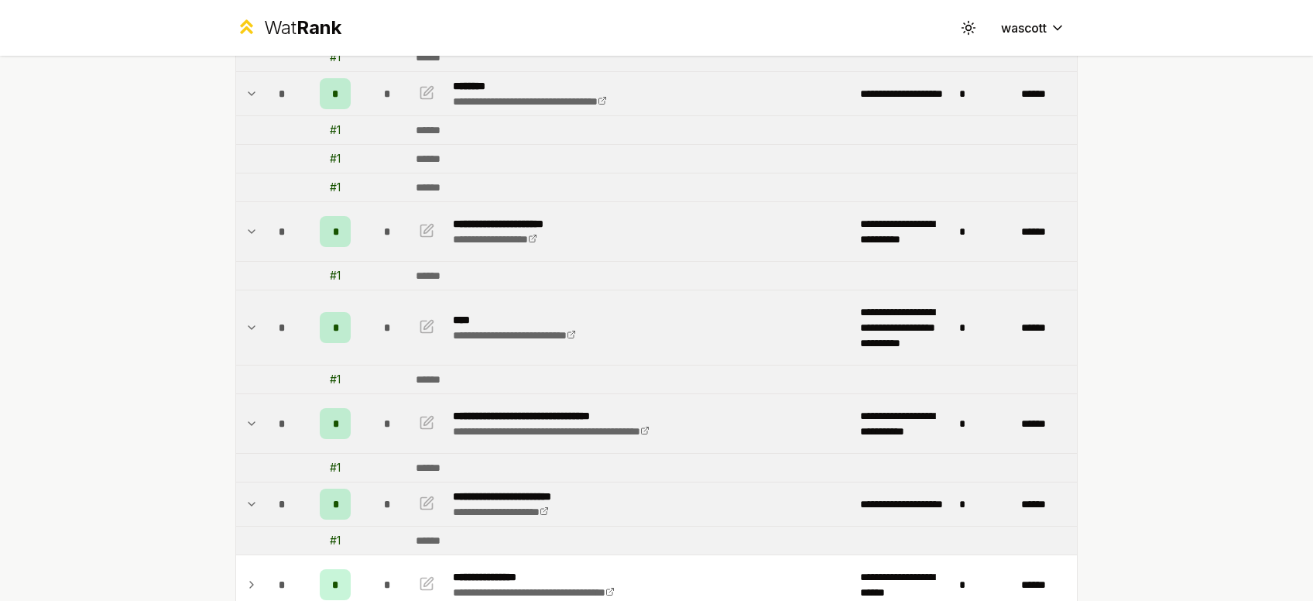
scroll to position [932, 0]
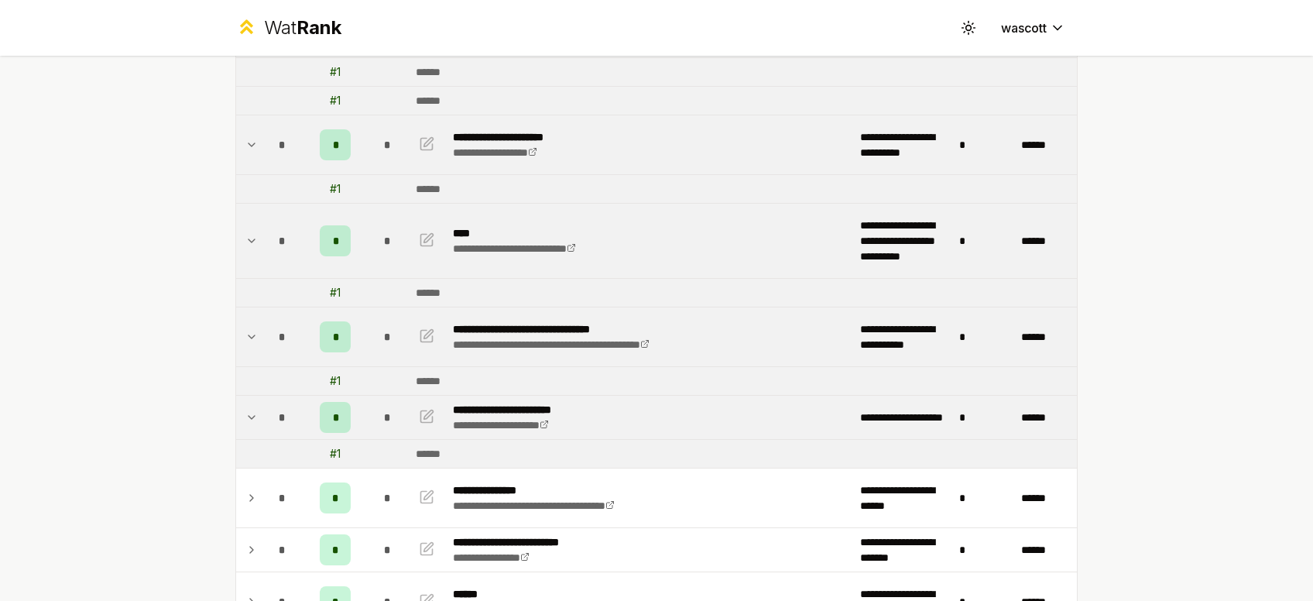
click at [272, 482] on div "*" at bounding box center [282, 497] width 31 height 31
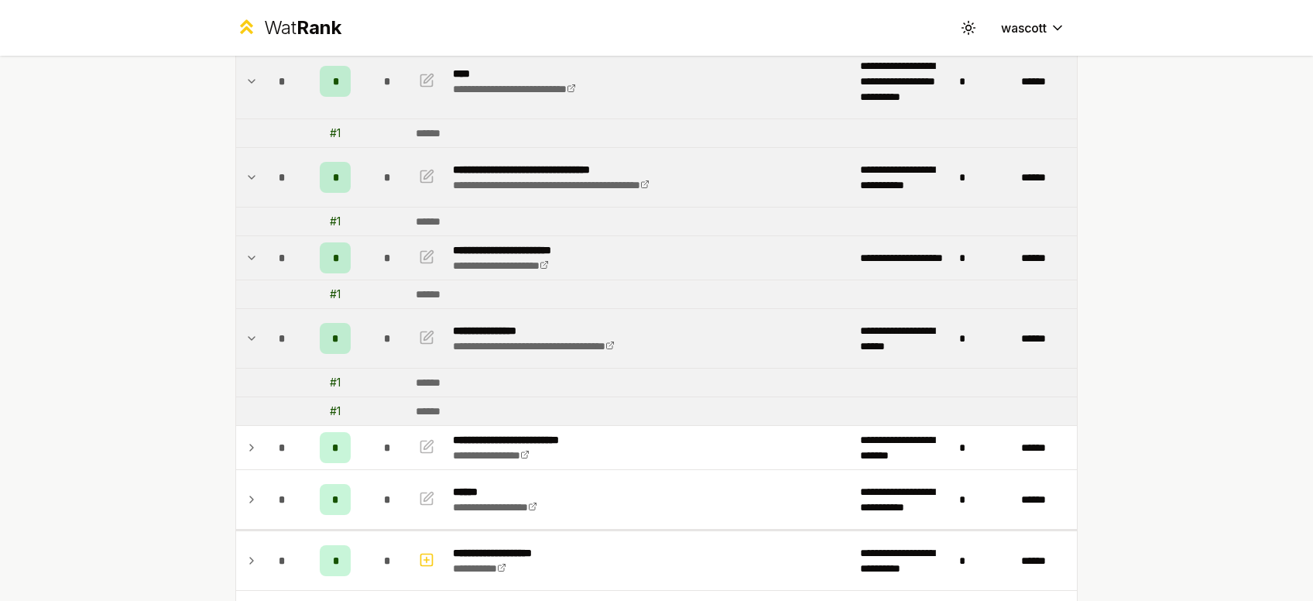
scroll to position [1095, 0]
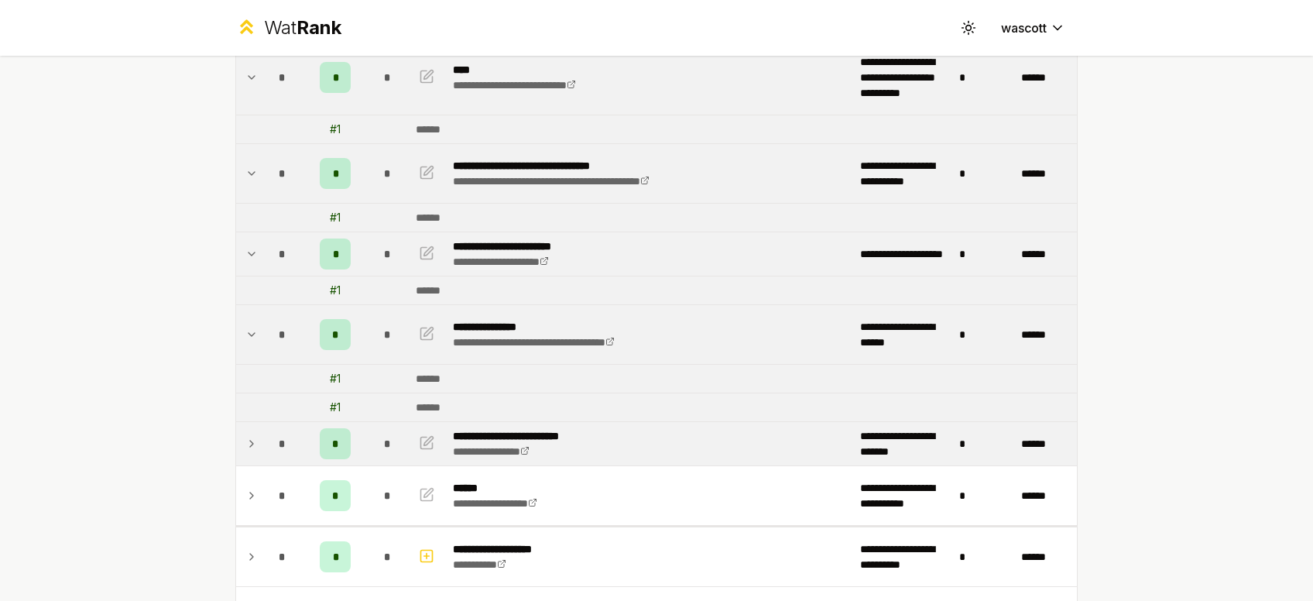
click at [279, 454] on div "*" at bounding box center [282, 443] width 31 height 31
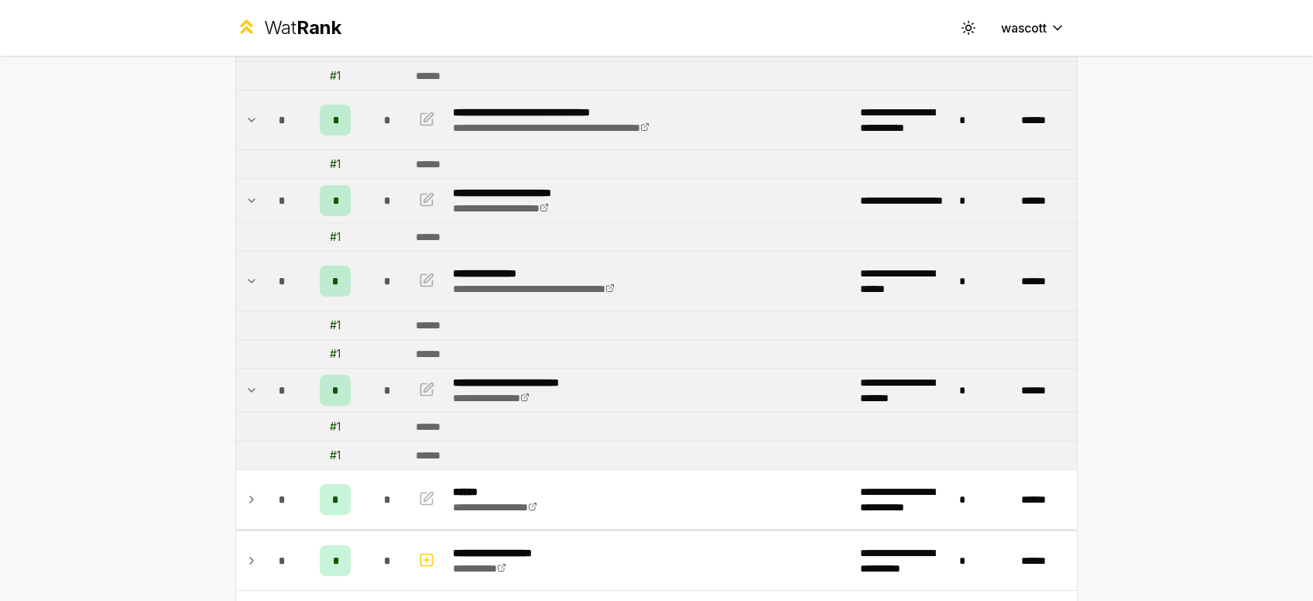
scroll to position [1161, 0]
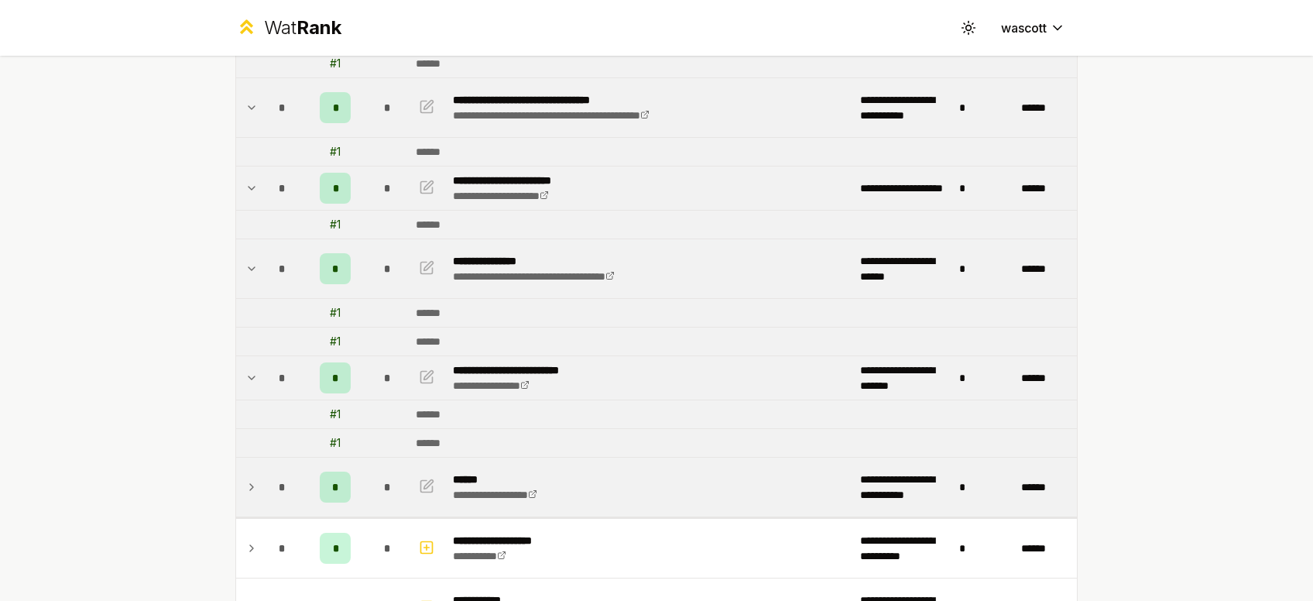
click at [276, 473] on div "*" at bounding box center [282, 486] width 31 height 31
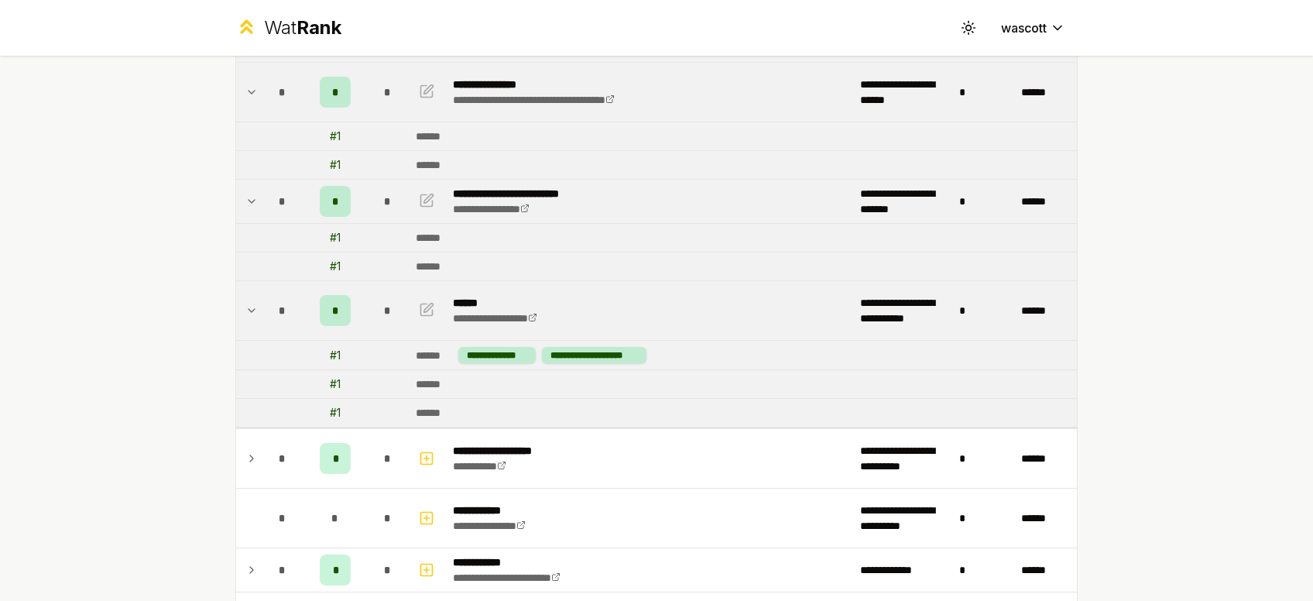
click at [276, 473] on td "*" at bounding box center [282, 458] width 43 height 59
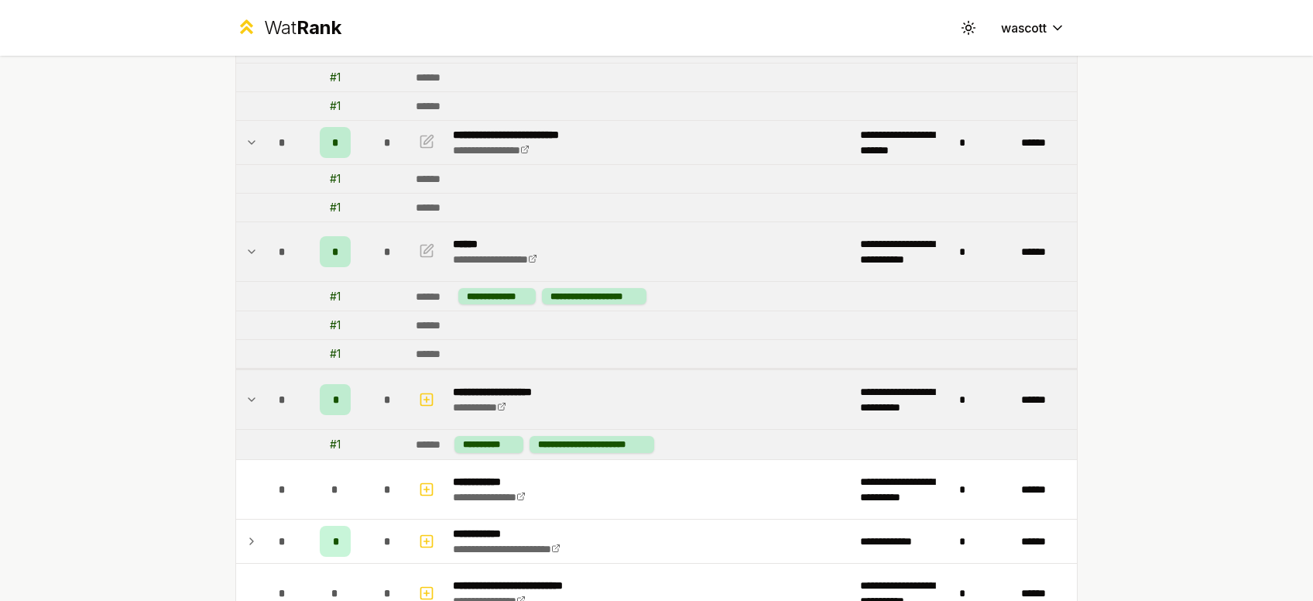
scroll to position [1398, 0]
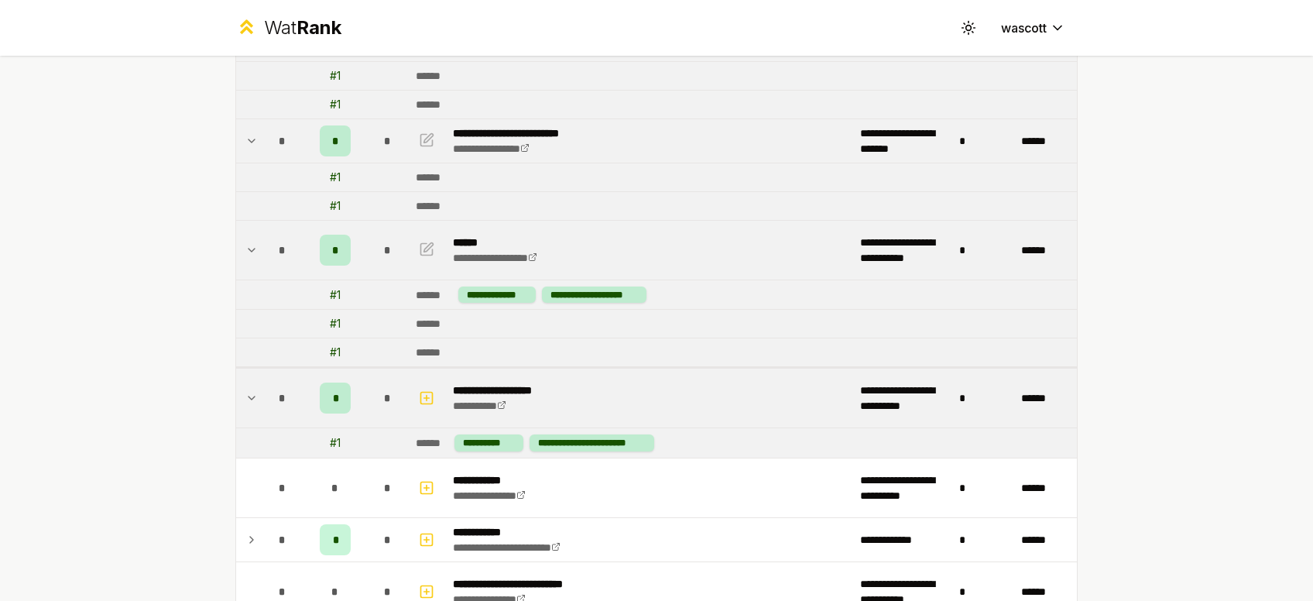
click at [1302, 118] on div "**********" at bounding box center [656, 300] width 1313 height 601
